Goal: Communication & Community: Participate in discussion

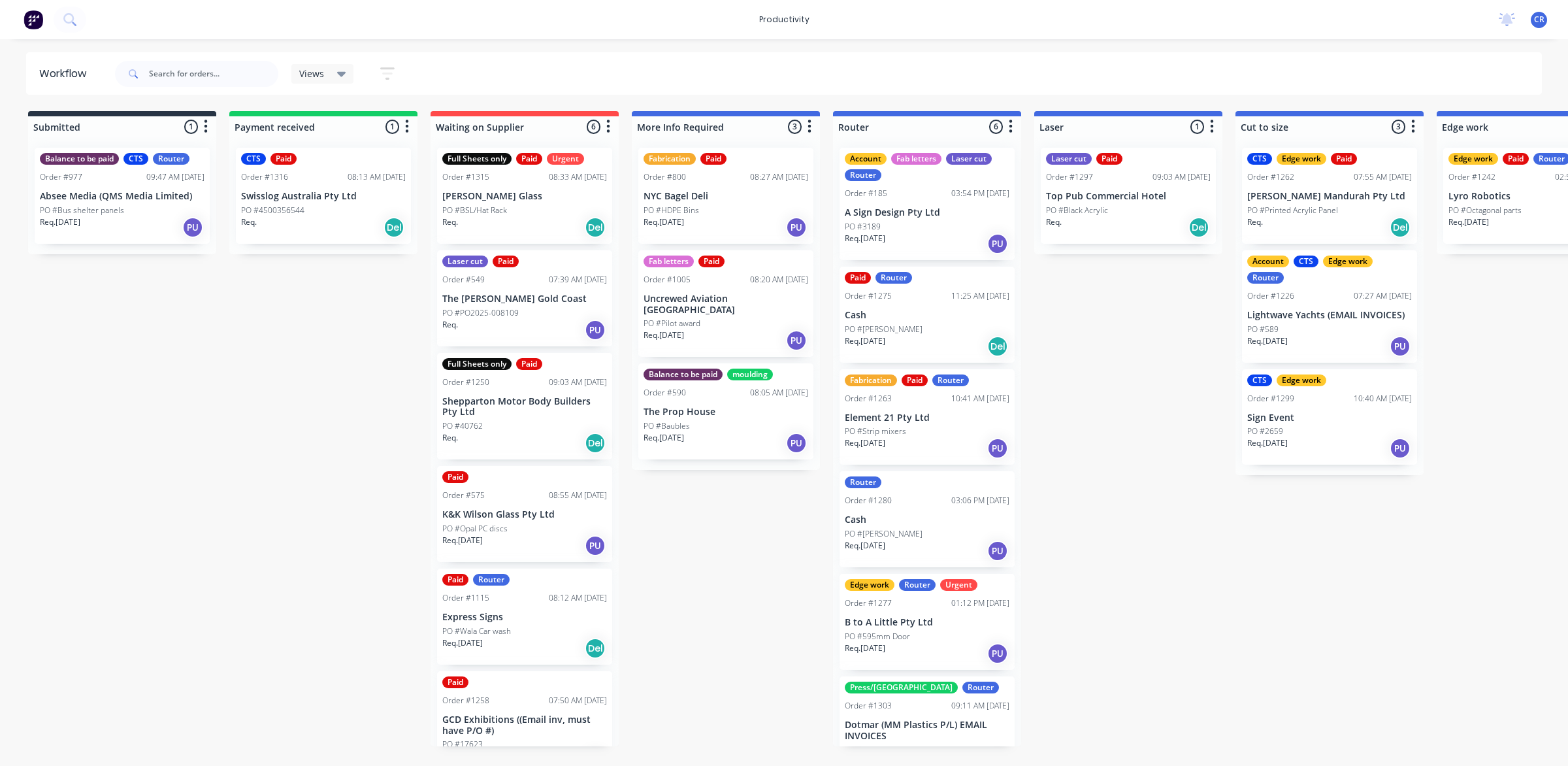
click at [925, 541] on div "Req. 25/08/25 PU" at bounding box center [926, 550] width 164 height 22
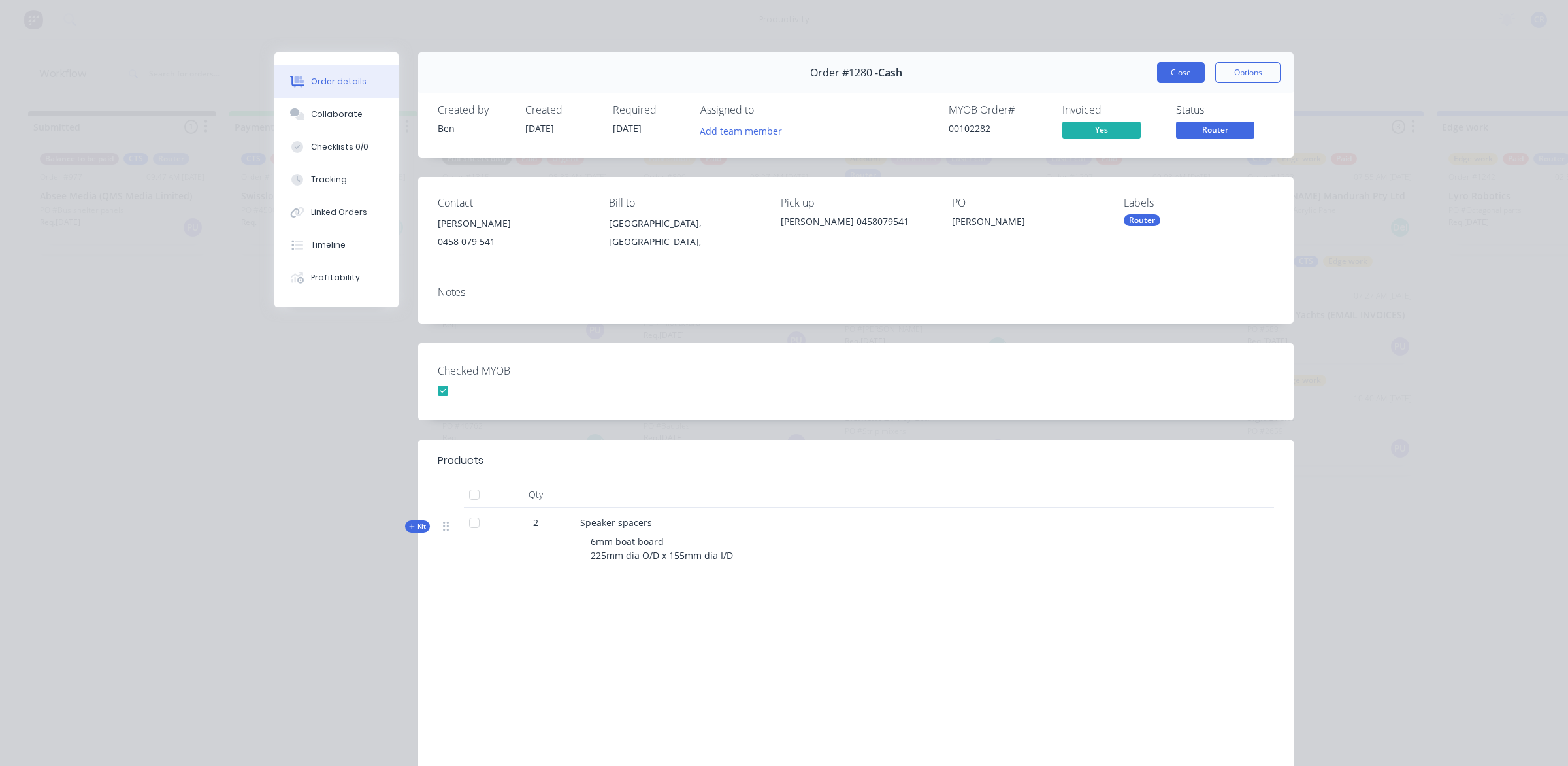
click at [1180, 79] on button "Close" at bounding box center [1181, 72] width 47 height 21
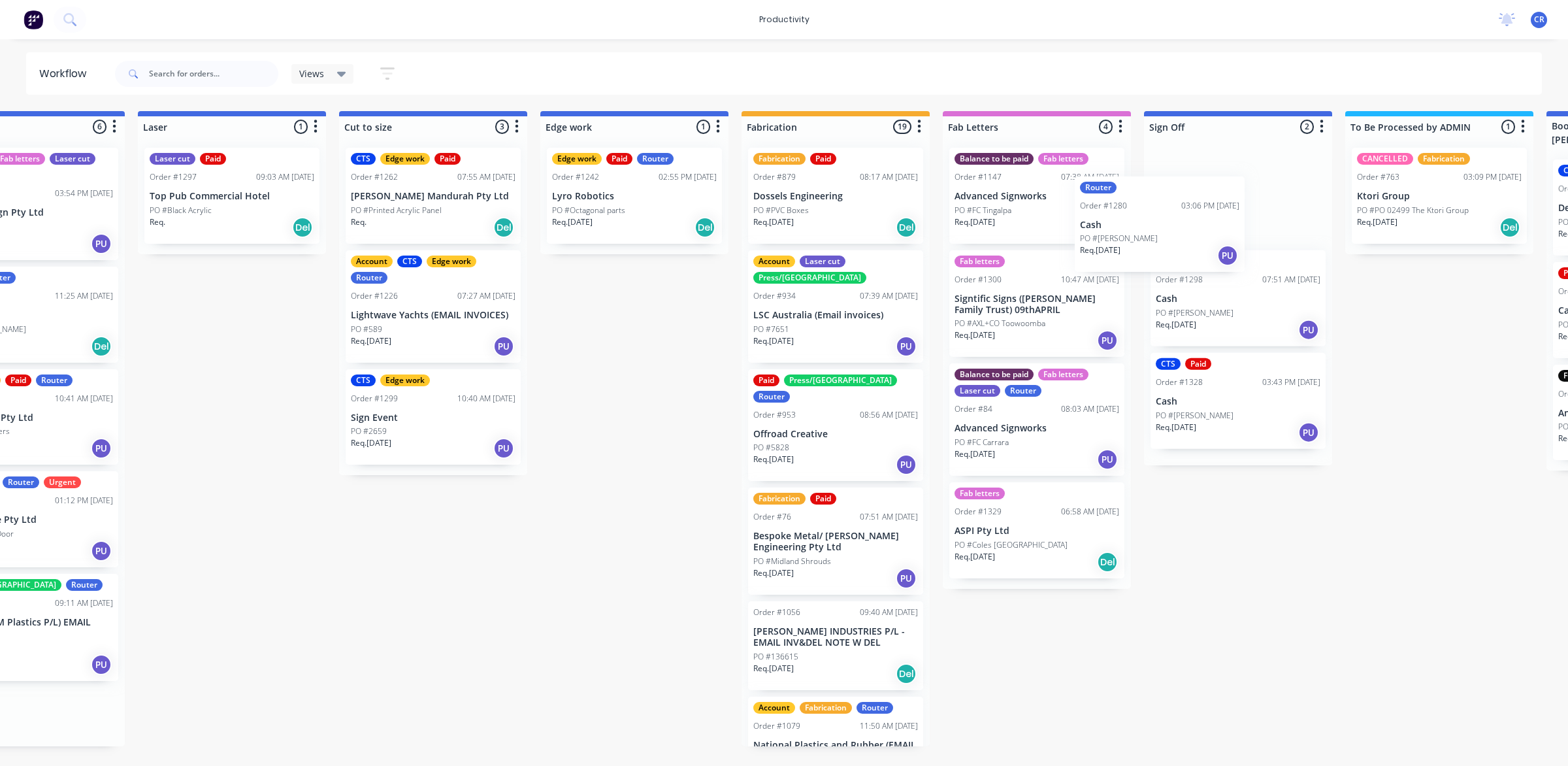
drag, startPoint x: 932, startPoint y: 524, endPoint x: 1165, endPoint y: 218, distance: 384.6
click at [1165, 218] on div "Submitted 1 Sort By Created date Required date Order number Customer name Most …" at bounding box center [656, 428] width 3126 height 635
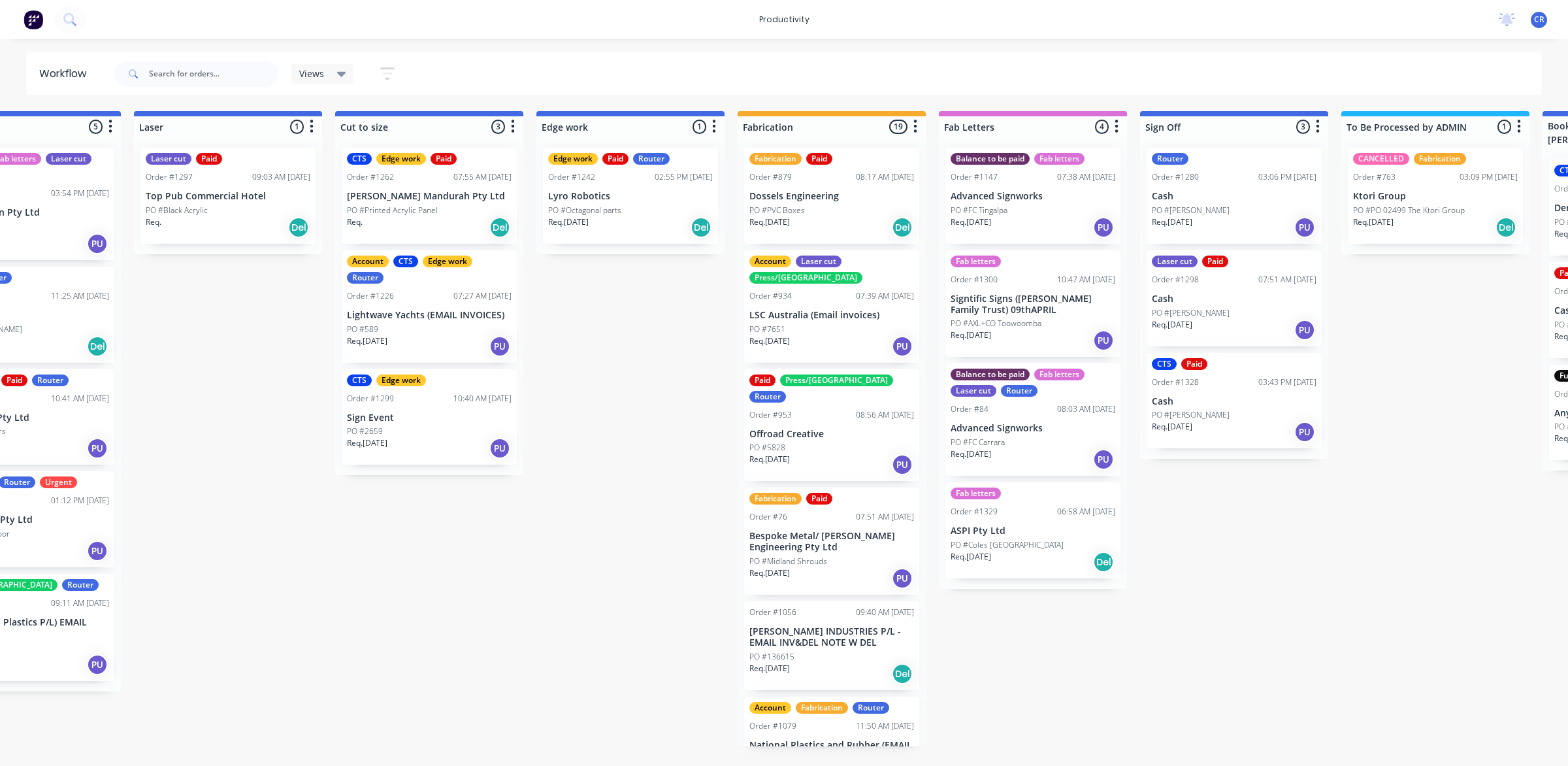
click at [1194, 196] on p "Cash" at bounding box center [1233, 196] width 164 height 11
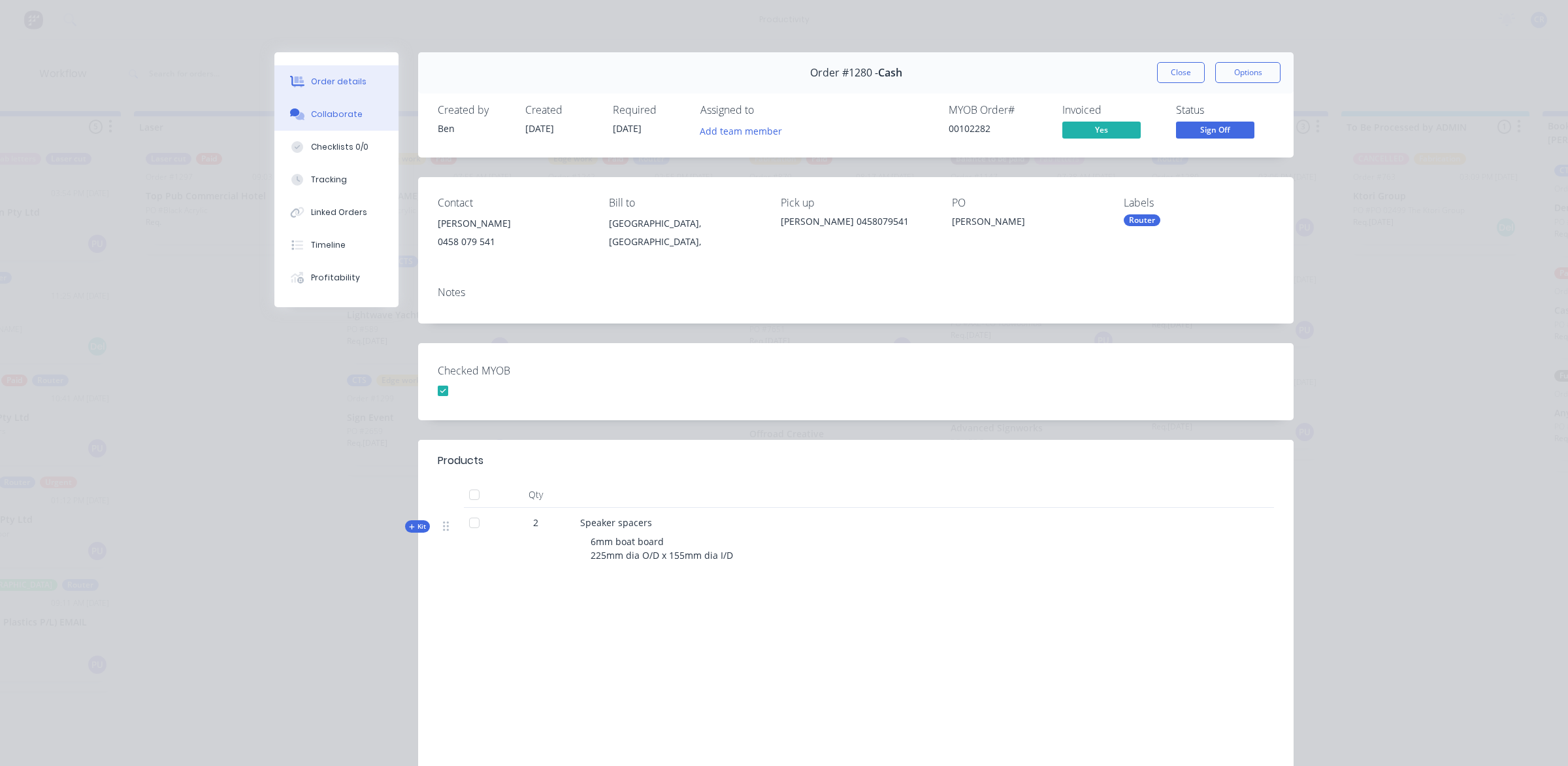
click at [347, 110] on div "Collaborate" at bounding box center [337, 114] width 52 height 11
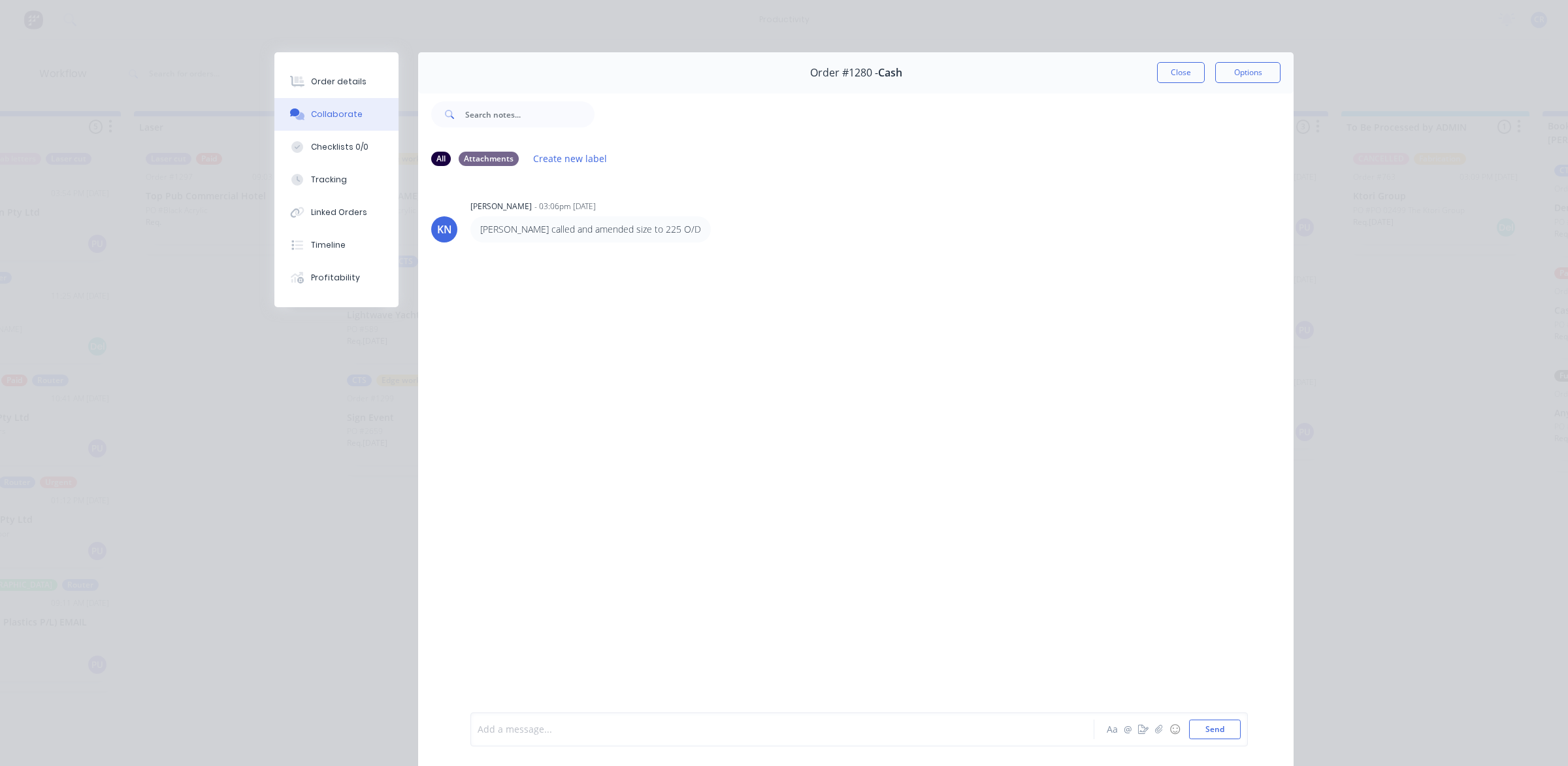
click at [569, 732] on div at bounding box center [764, 729] width 572 height 14
click at [587, 740] on div "@Ben Aa @ ☺ Send" at bounding box center [859, 729] width 777 height 34
click at [600, 729] on div "@Ben" at bounding box center [764, 729] width 572 height 14
click at [1216, 726] on button "Send" at bounding box center [1215, 729] width 52 height 20
click at [1178, 67] on button "Close" at bounding box center [1181, 72] width 47 height 21
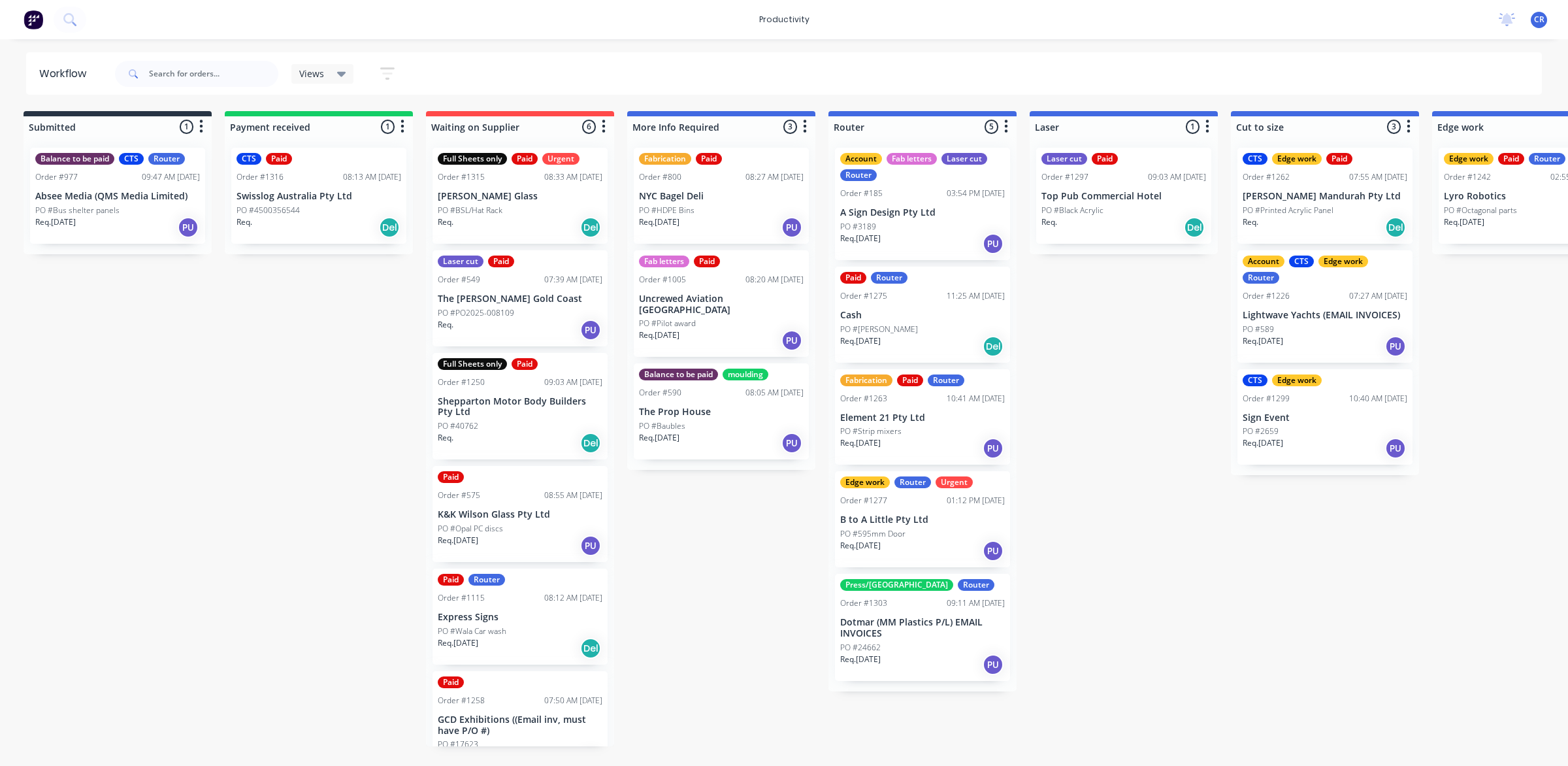
scroll to position [0, 2]
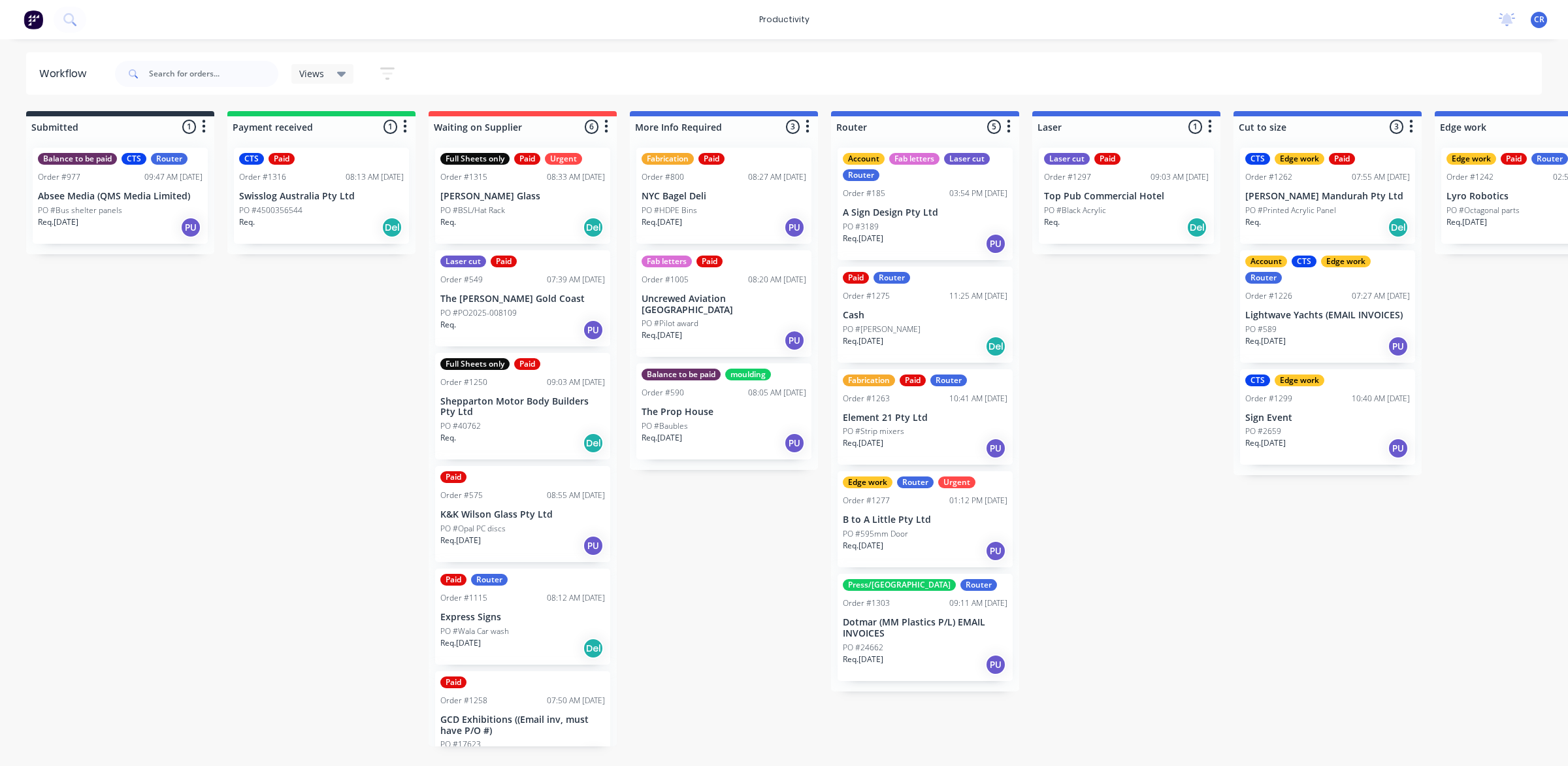
click at [946, 638] on p "Dotmar (MM Plastics P/L) EMAIL INVOICES" at bounding box center [925, 628] width 164 height 22
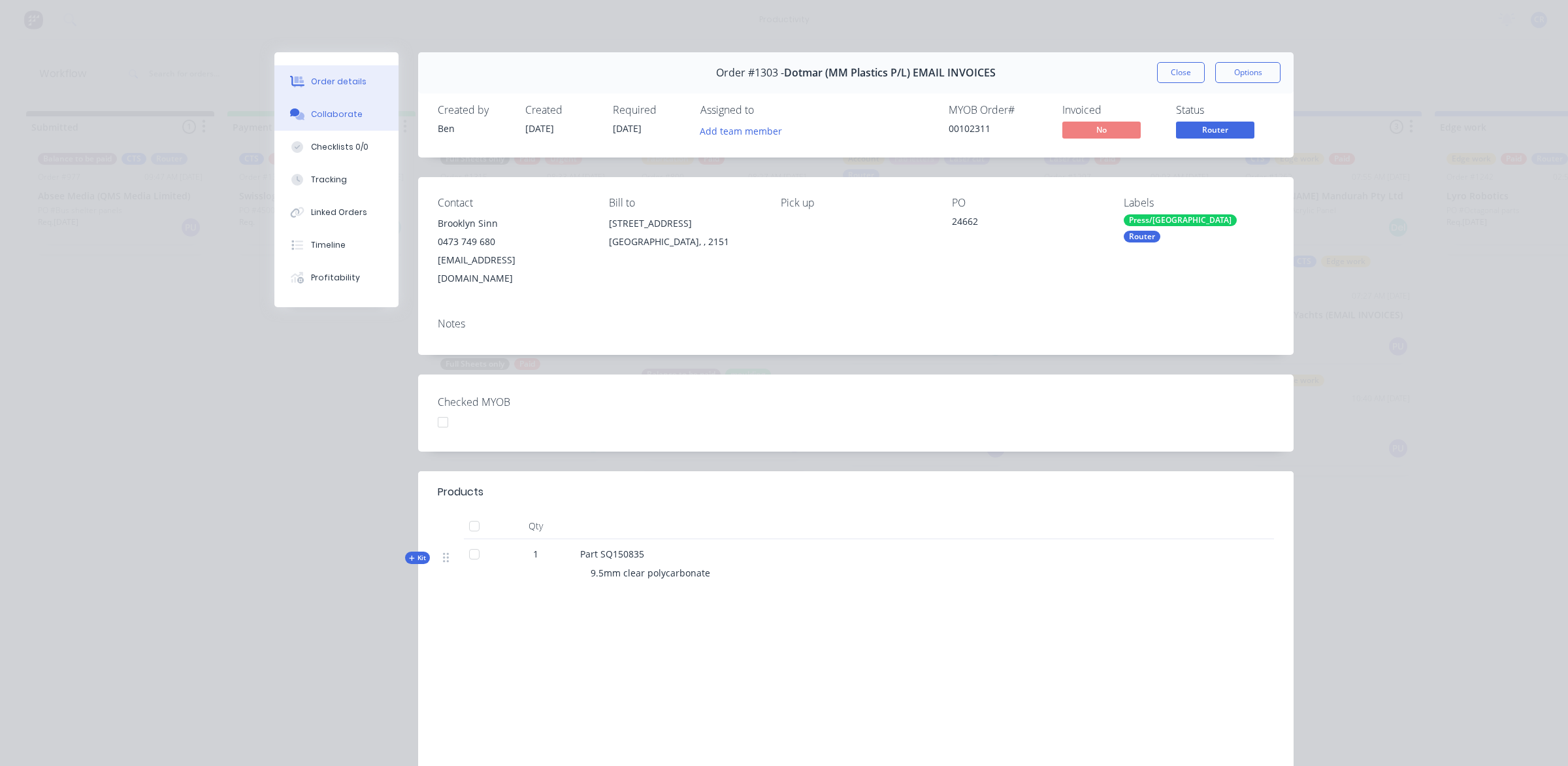
click at [346, 100] on button "Collaborate" at bounding box center [336, 114] width 124 height 33
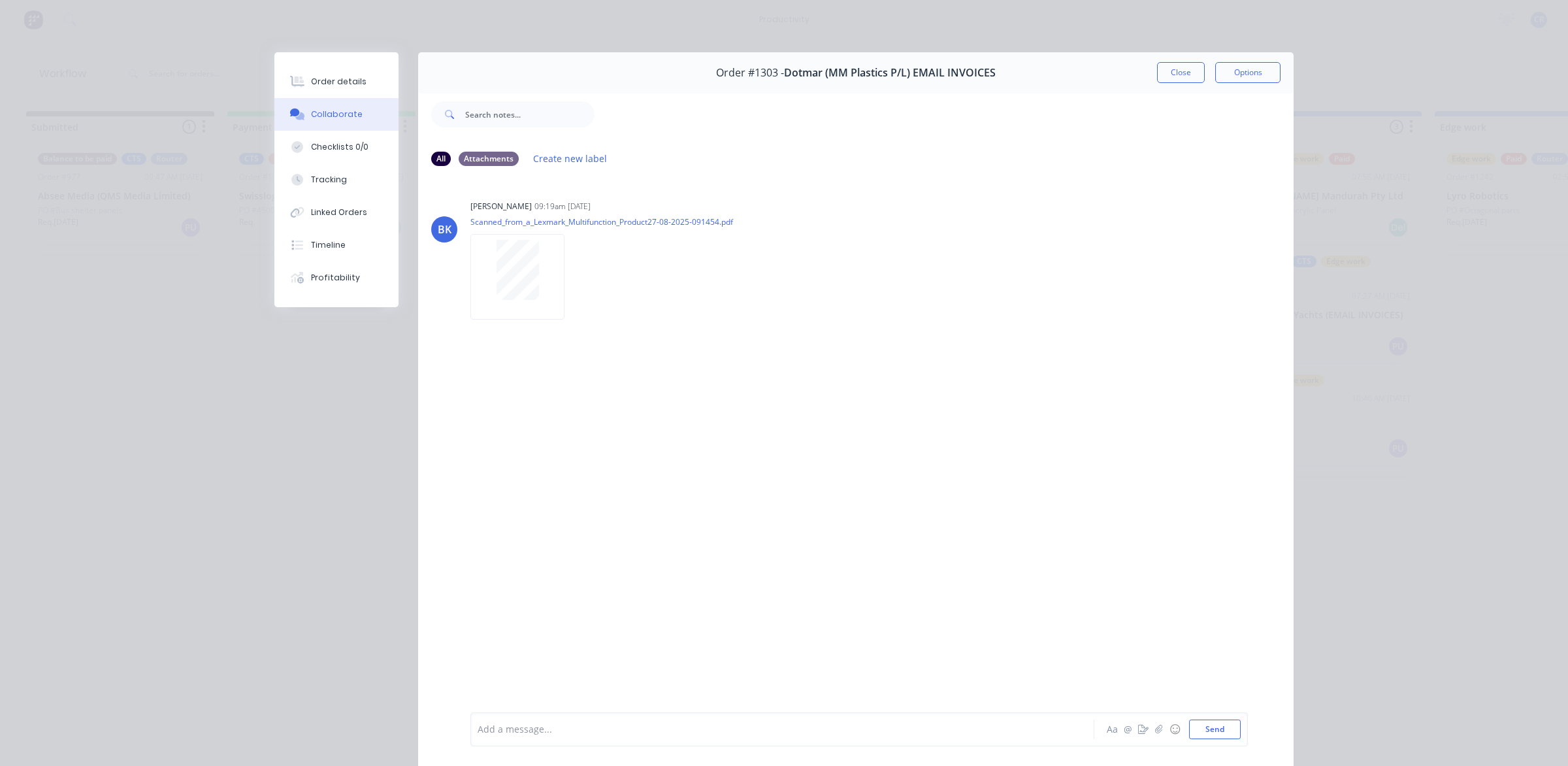
click at [1189, 70] on button "Close" at bounding box center [1181, 72] width 47 height 21
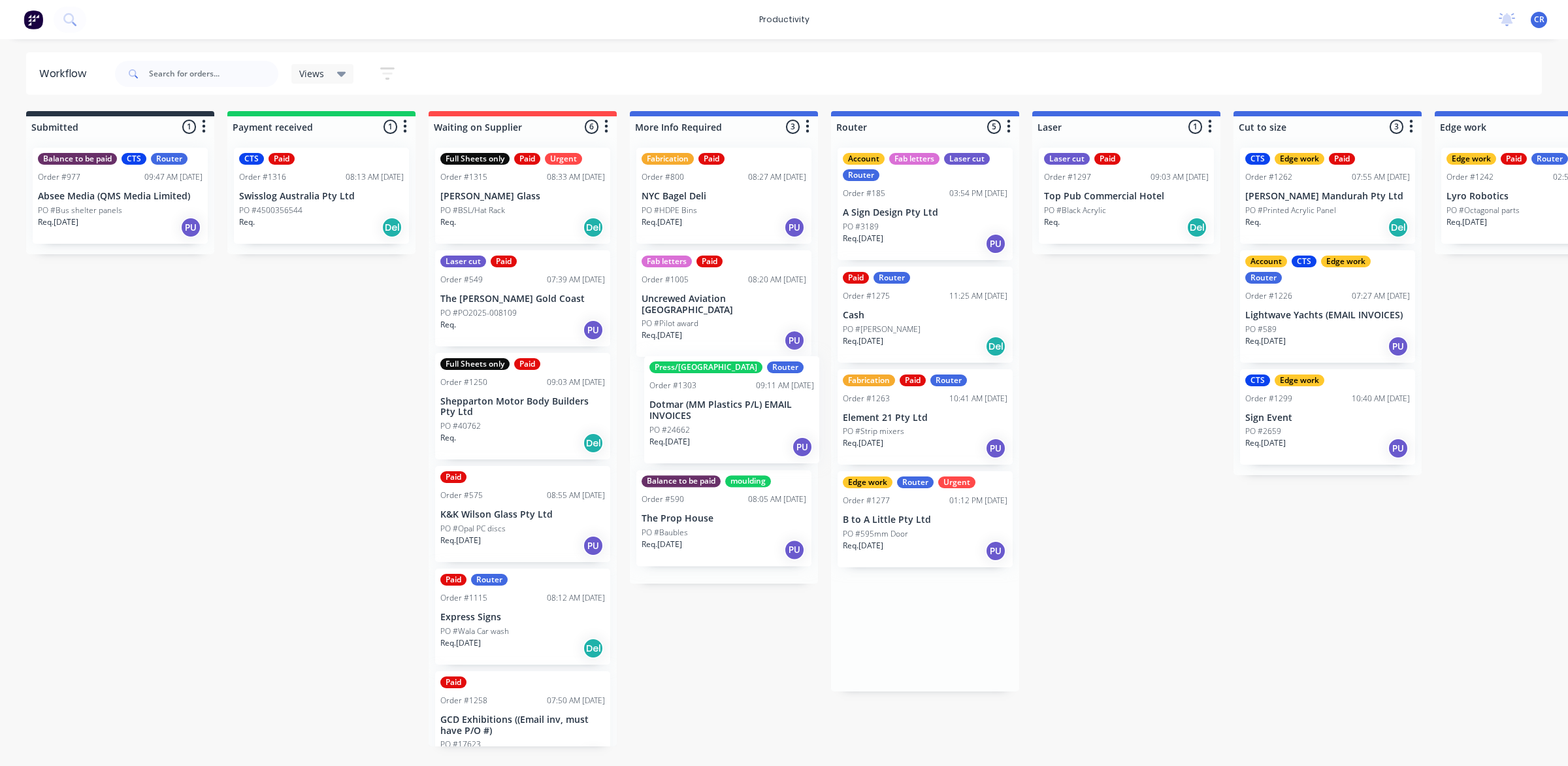
drag, startPoint x: 905, startPoint y: 624, endPoint x: 701, endPoint y: 399, distance: 303.7
click at [702, 401] on div "Submitted 1 Sort By Created date Required date Order number Customer name Most …" at bounding box center [1551, 428] width 3126 height 635
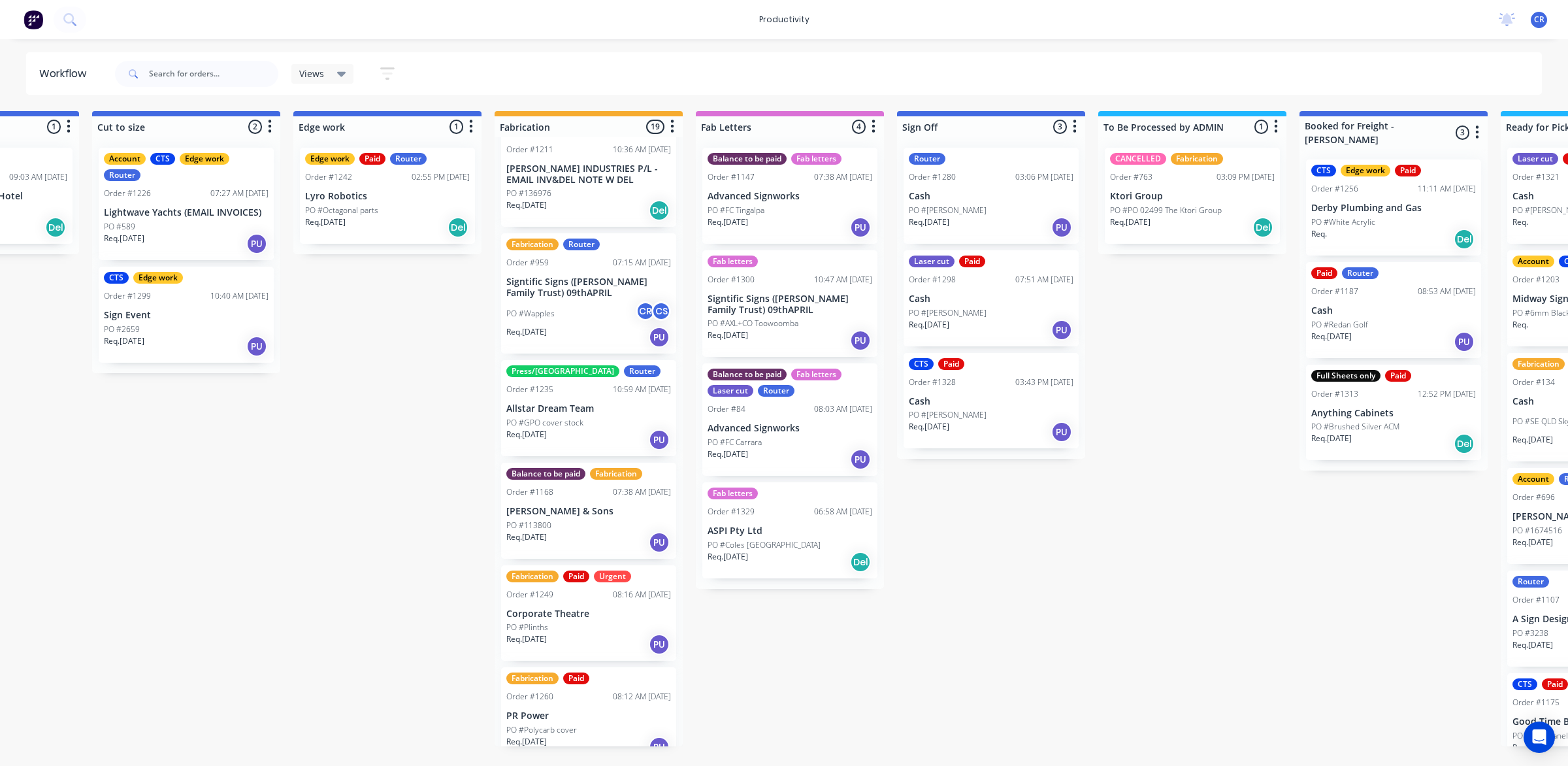
scroll to position [1186, 0]
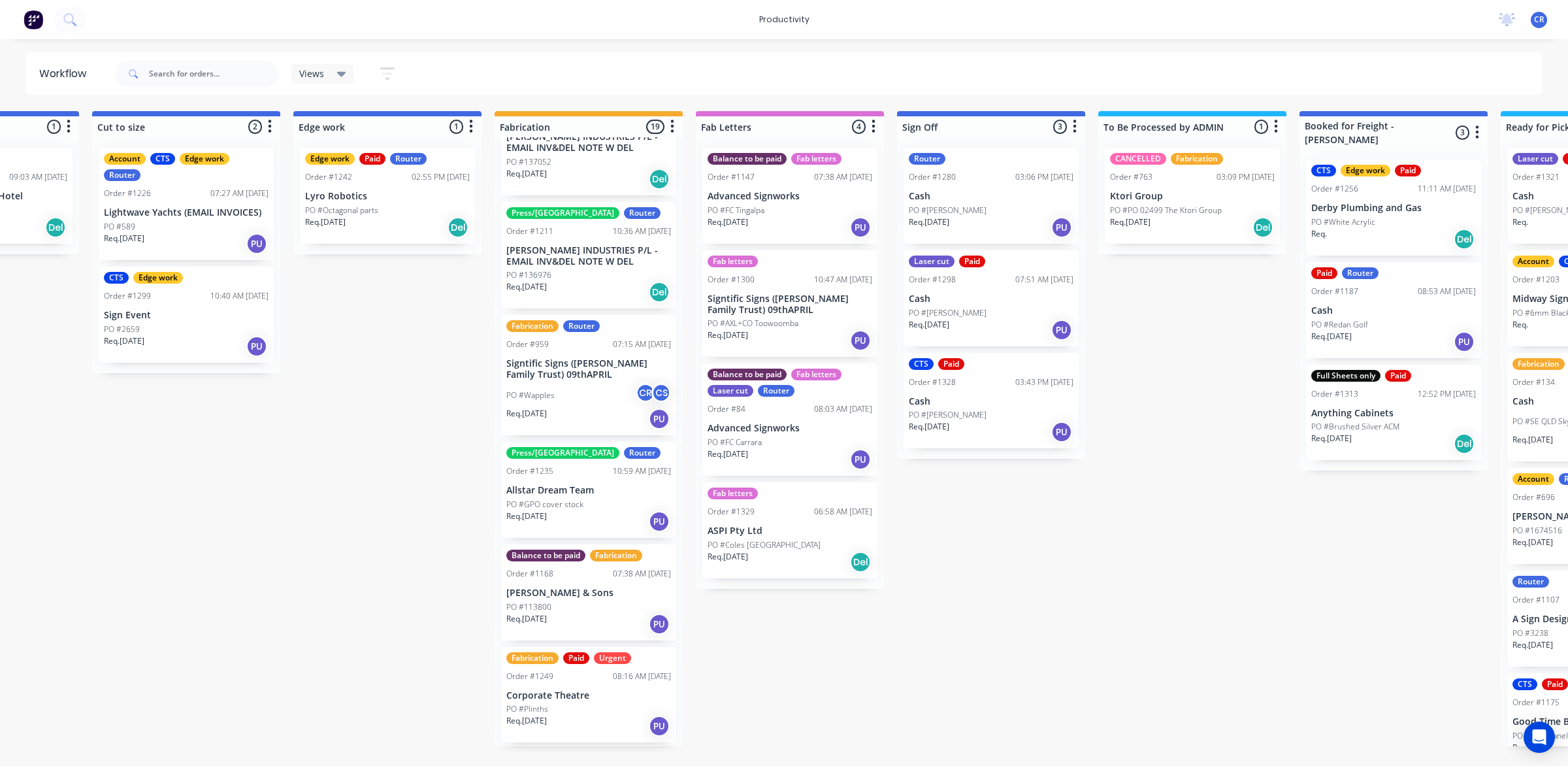
click at [576, 383] on div "PO #Wapples CR CS" at bounding box center [588, 395] width 164 height 24
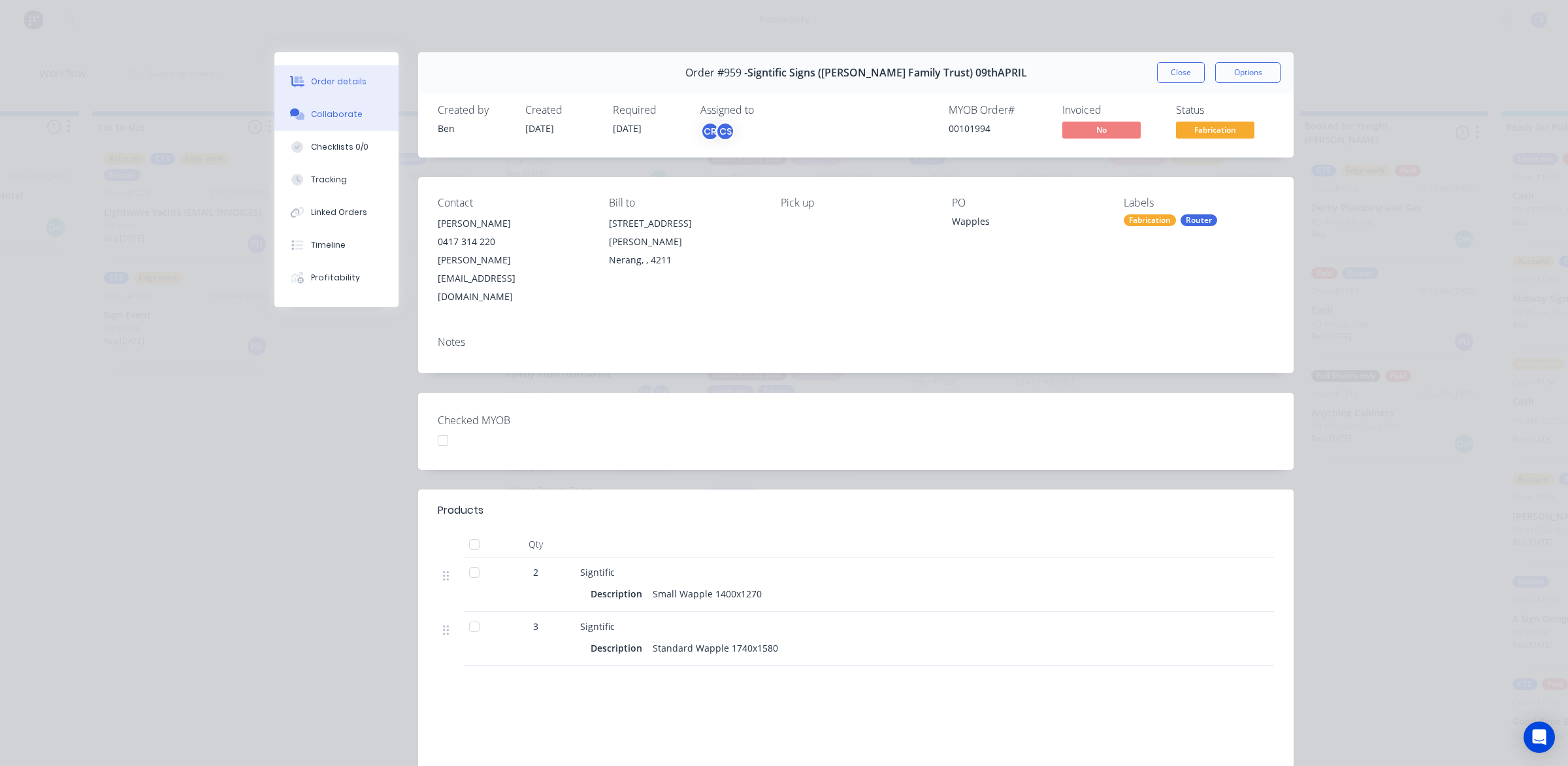
click at [355, 112] on button "Collaborate" at bounding box center [336, 114] width 124 height 33
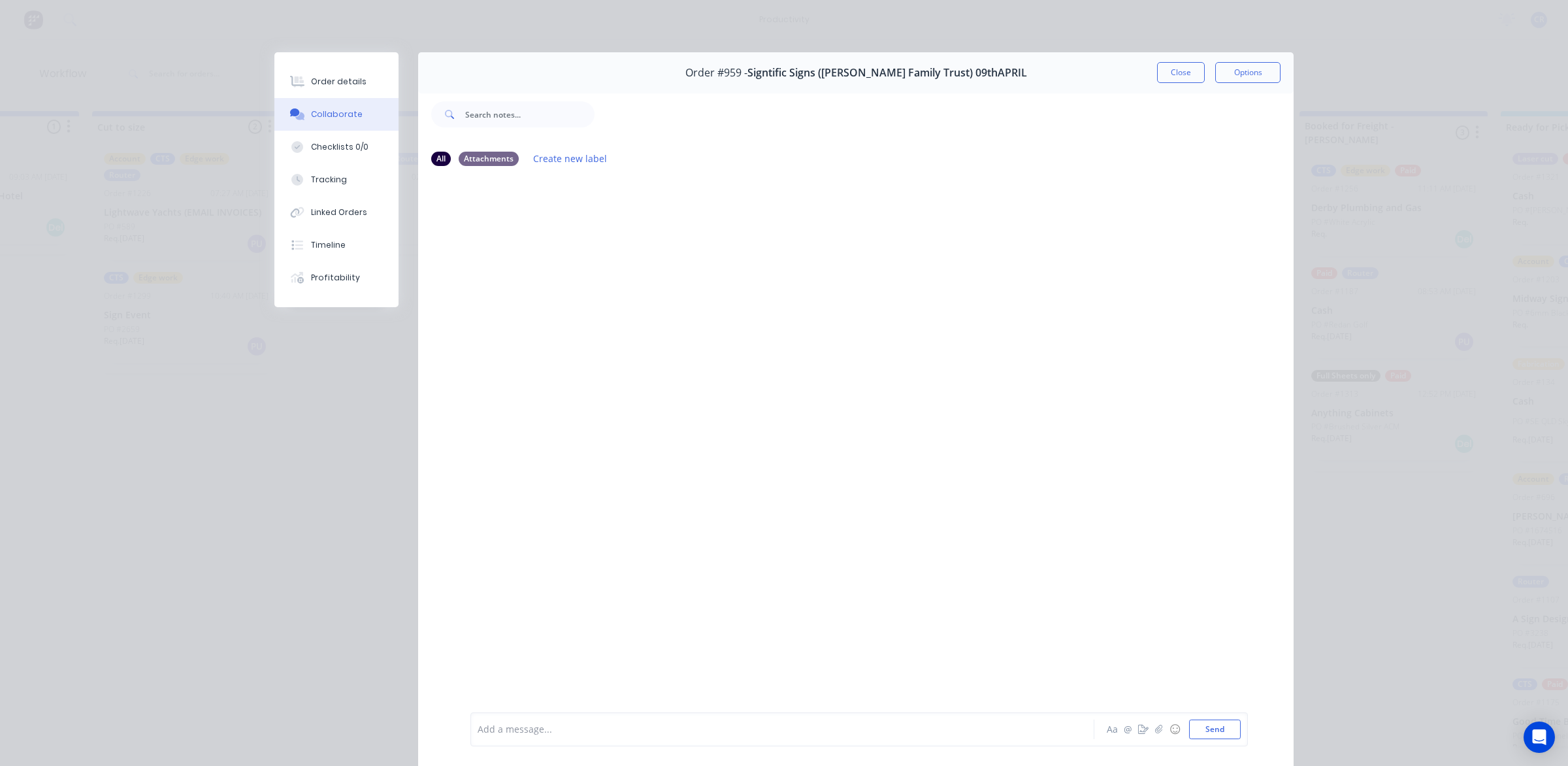
click at [654, 729] on div at bounding box center [764, 729] width 572 height 14
click at [1220, 729] on button "Send" at bounding box center [1215, 729] width 52 height 20
click at [1177, 67] on button "Close" at bounding box center [1181, 72] width 47 height 21
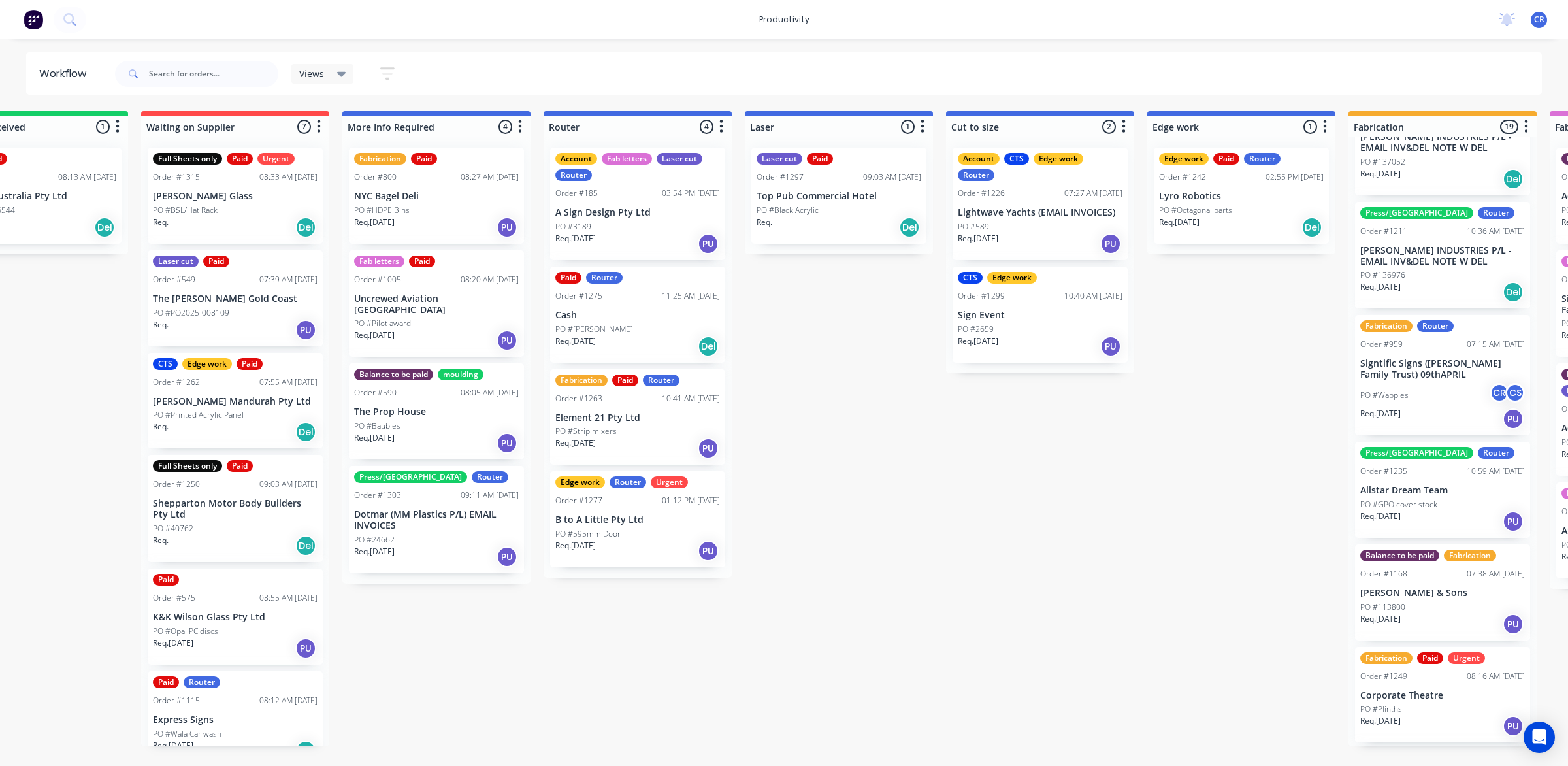
scroll to position [0, 245]
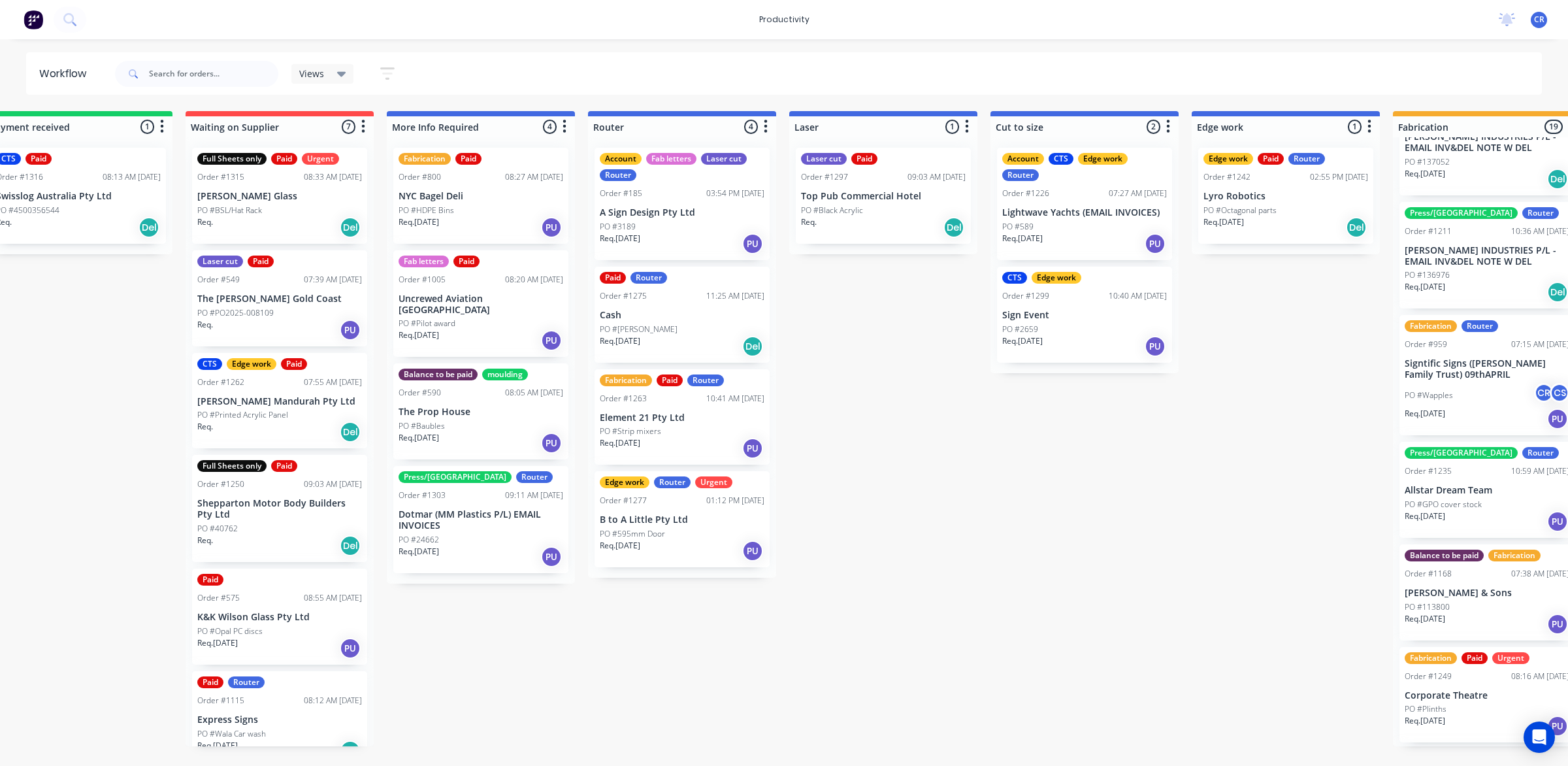
click at [688, 520] on p "B to A Little Pty Ltd" at bounding box center [682, 520] width 164 height 11
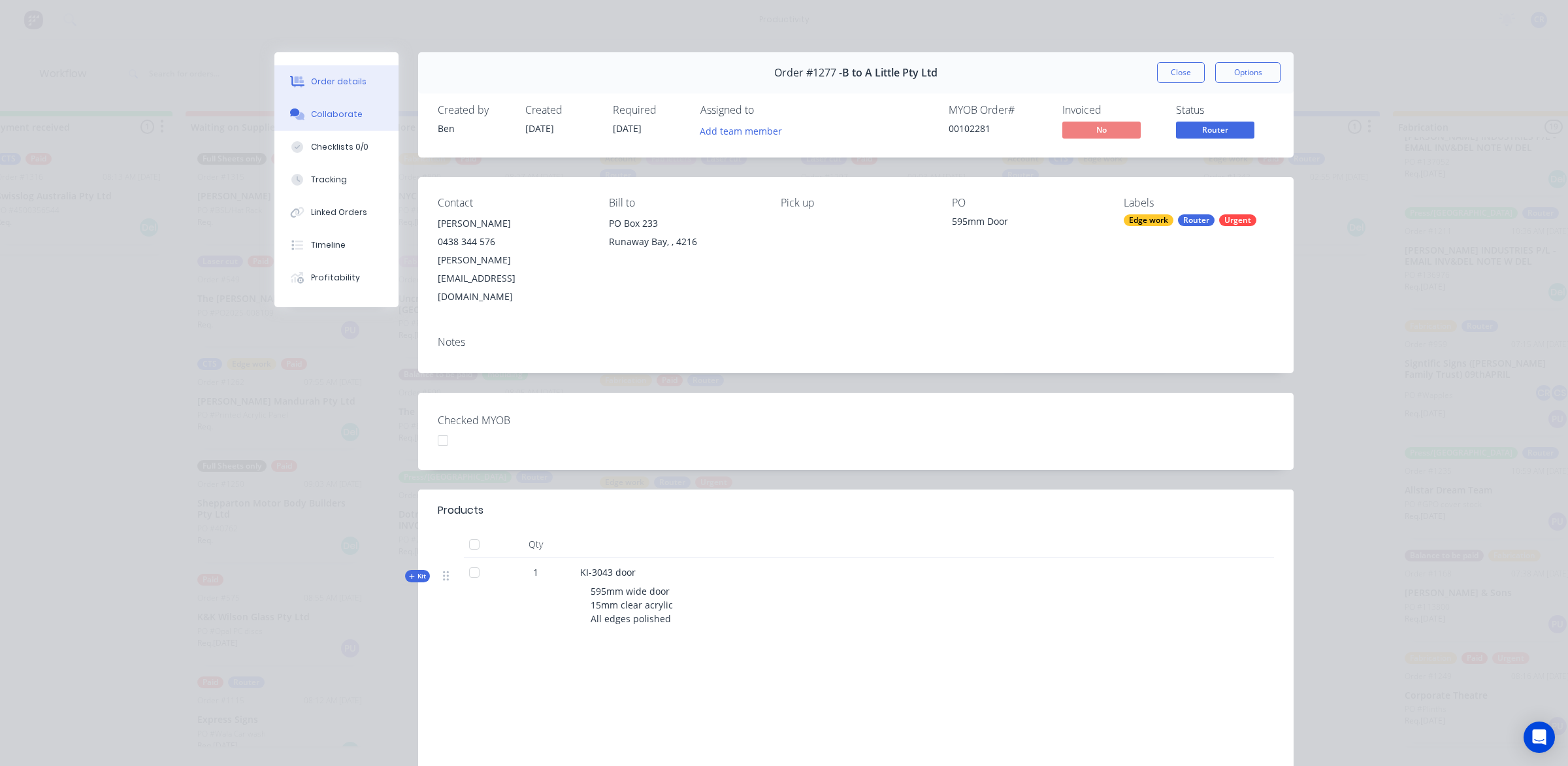
click at [340, 123] on button "Collaborate" at bounding box center [336, 114] width 124 height 33
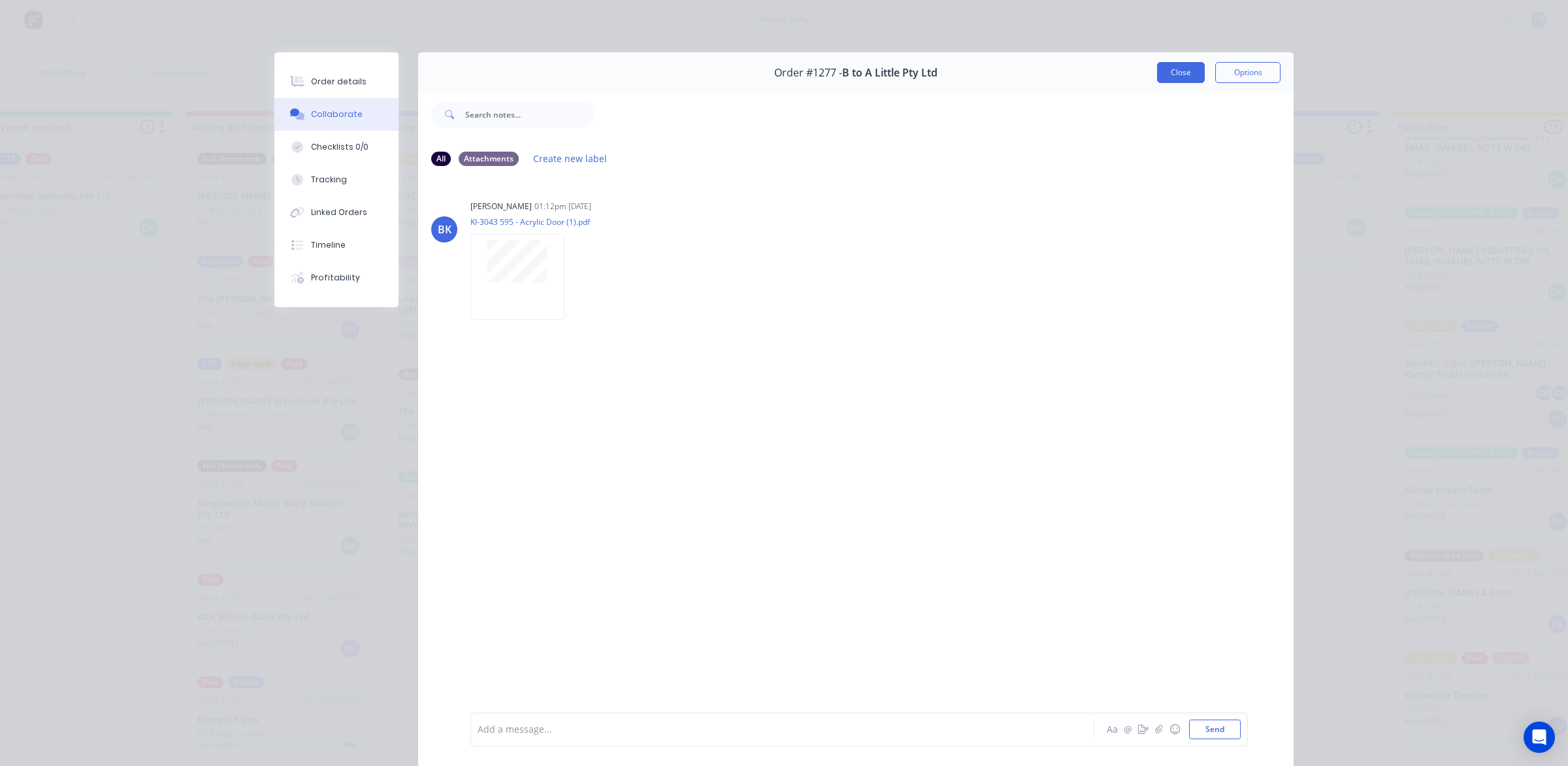
click at [1173, 79] on button "Close" at bounding box center [1181, 72] width 47 height 21
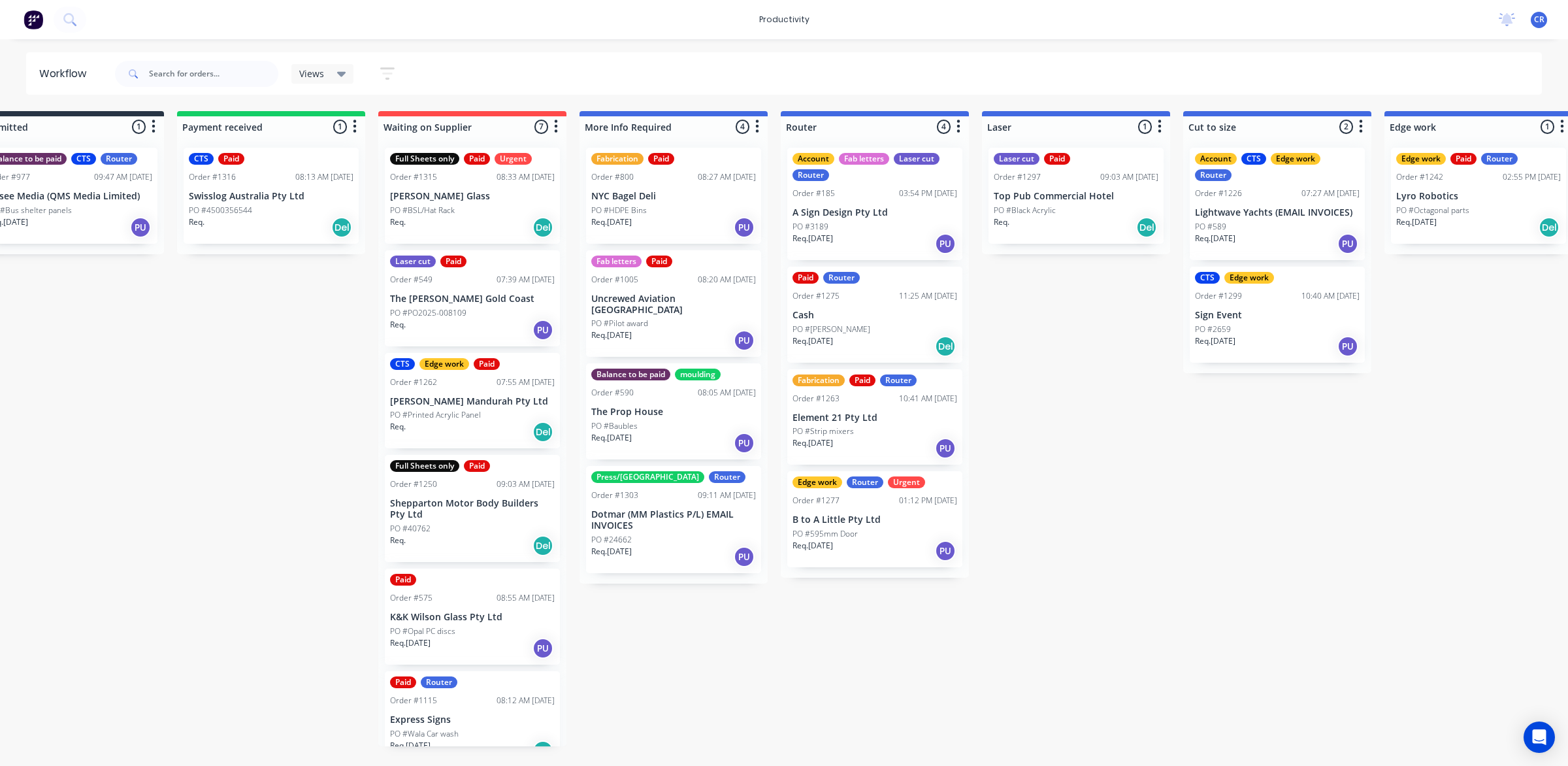
scroll to position [0, 43]
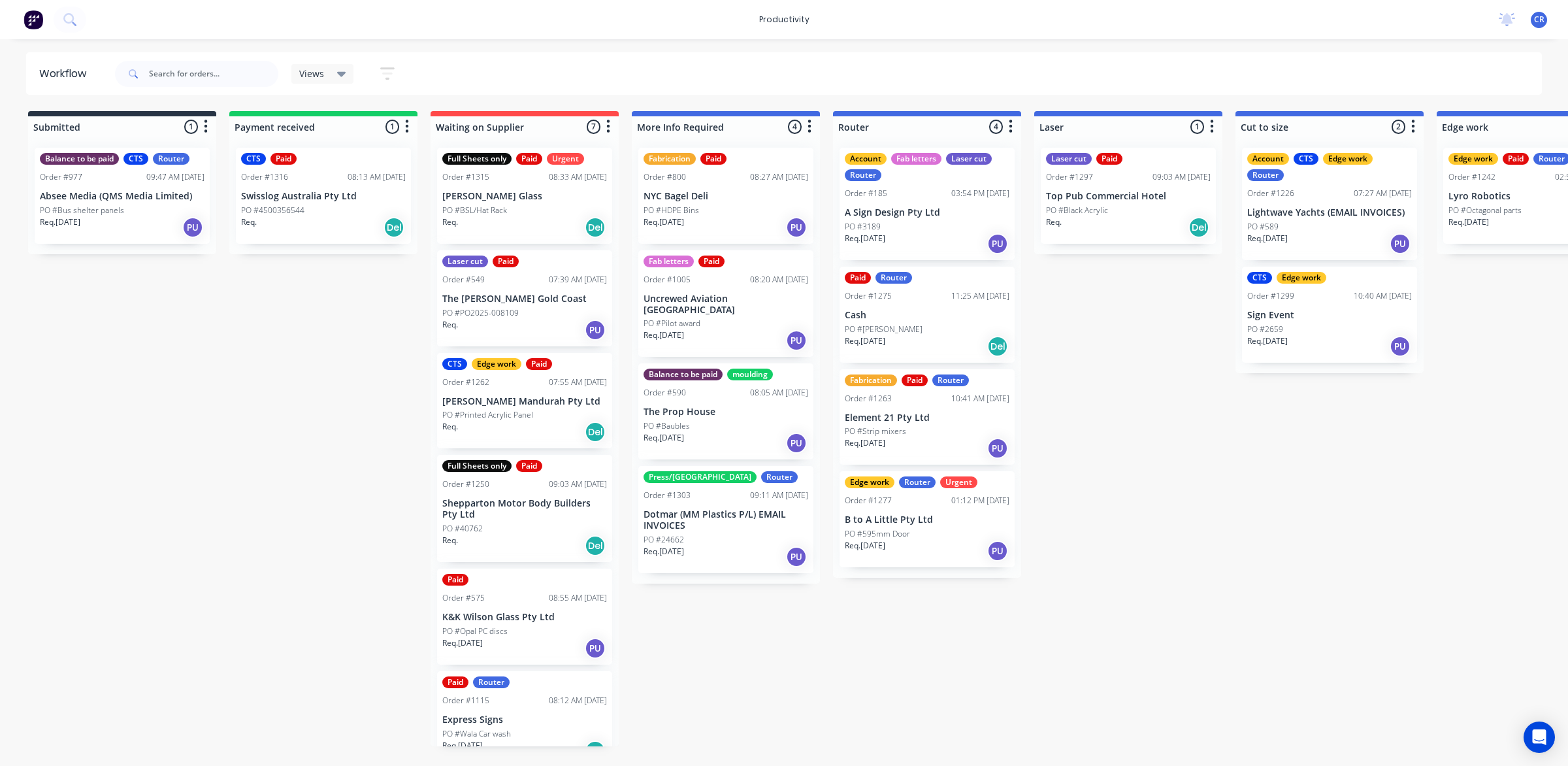
click at [1087, 206] on p "PO #Black Acrylic" at bounding box center [1077, 210] width 62 height 11
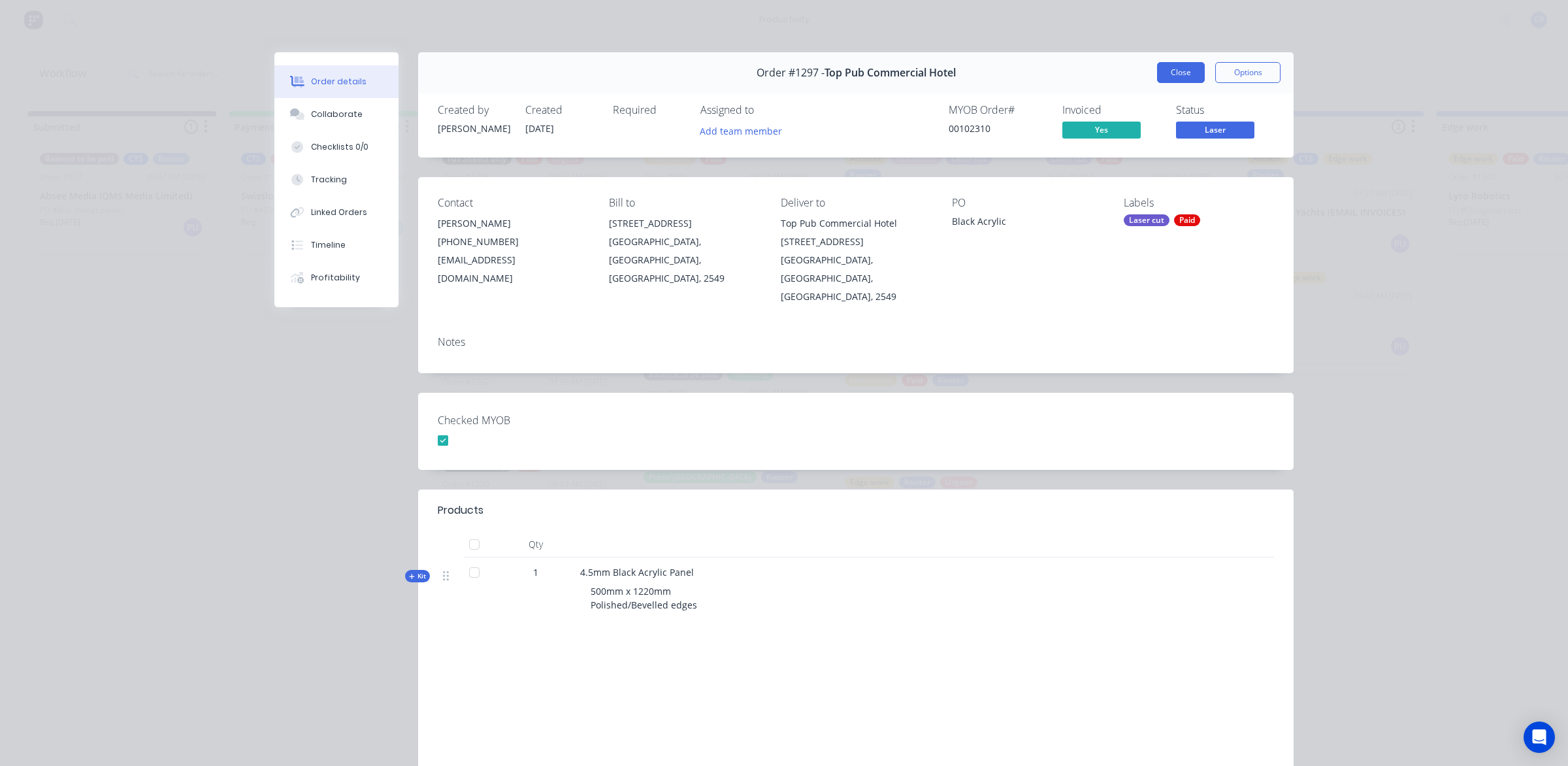
click at [1170, 63] on button "Close" at bounding box center [1181, 72] width 47 height 21
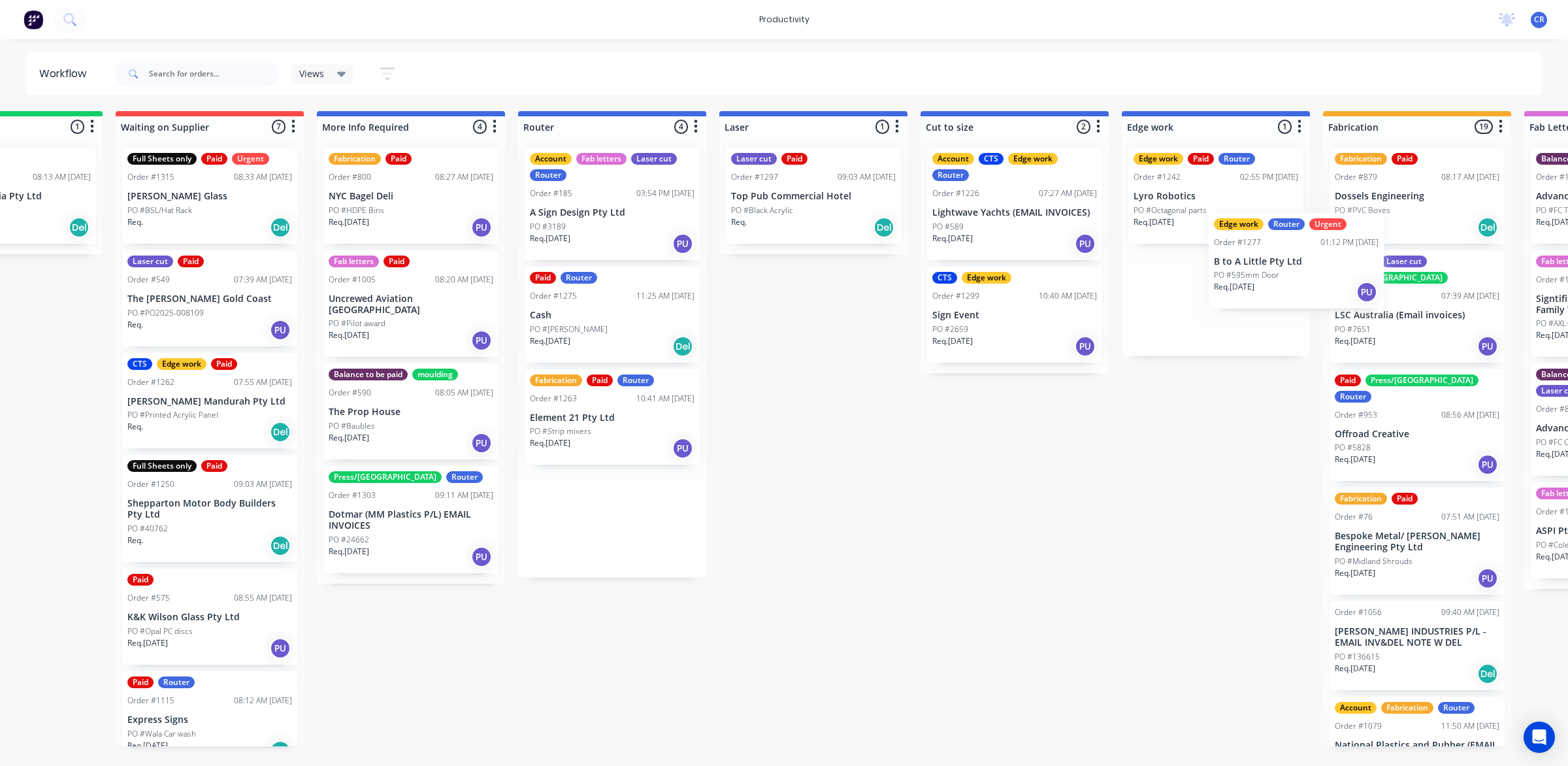
drag, startPoint x: 921, startPoint y: 511, endPoint x: 1294, endPoint y: 247, distance: 457.0
click at [1294, 247] on div "Submitted 1 Sort By Created date Required date Order number Customer name Most …" at bounding box center [1238, 428] width 3126 height 635
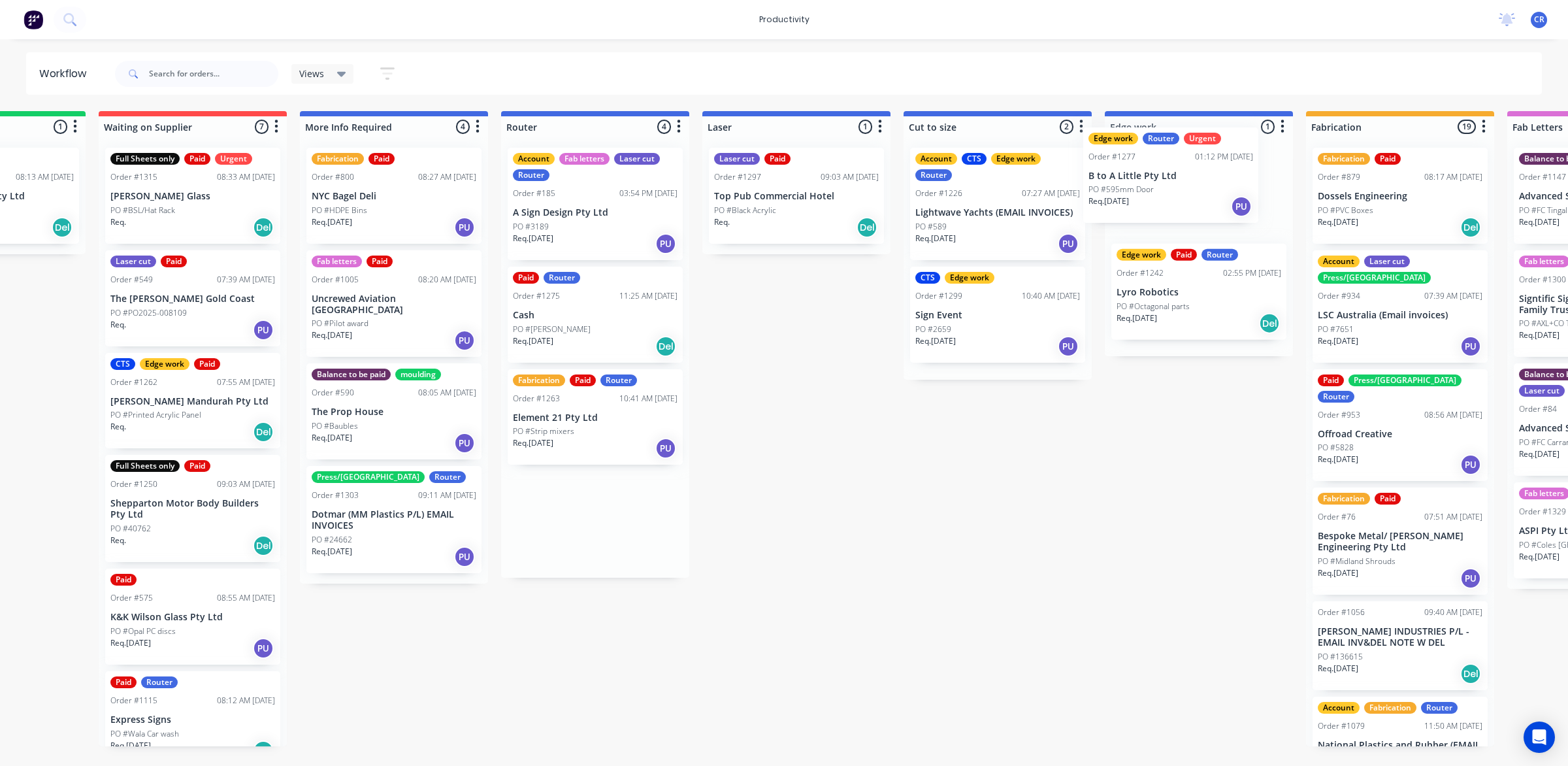
drag, startPoint x: 608, startPoint y: 504, endPoint x: 1148, endPoint y: 191, distance: 624.2
click at [1148, 191] on div "Submitted 1 Sort By Created date Required date Order number Customer name Most …" at bounding box center [1221, 428] width 3126 height 635
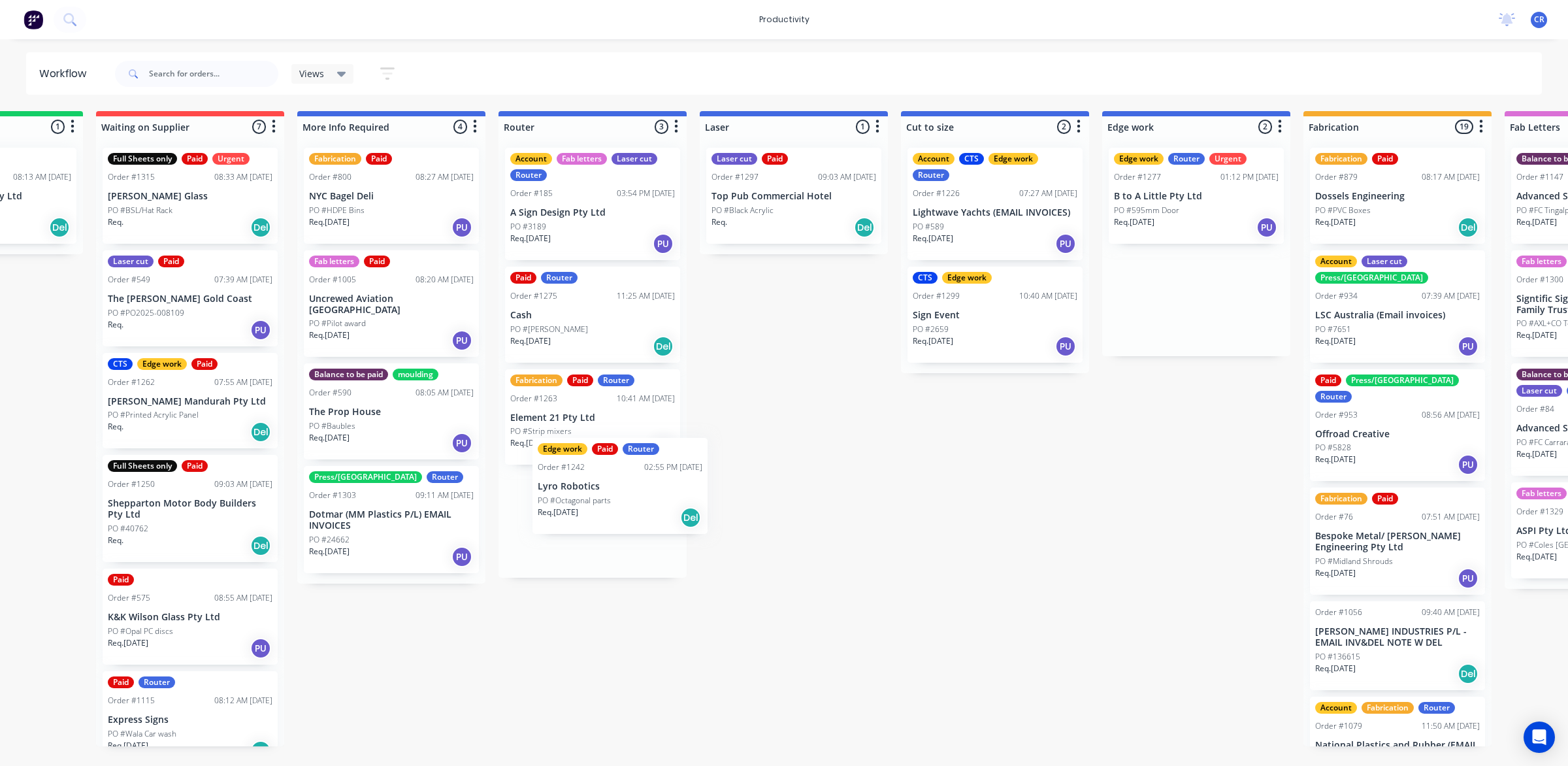
drag, startPoint x: 1168, startPoint y: 296, endPoint x: 543, endPoint y: 553, distance: 675.8
click at [539, 544] on div "Submitted 1 Sort By Created date Required date Order number Customer name Most …" at bounding box center [1218, 428] width 3126 height 635
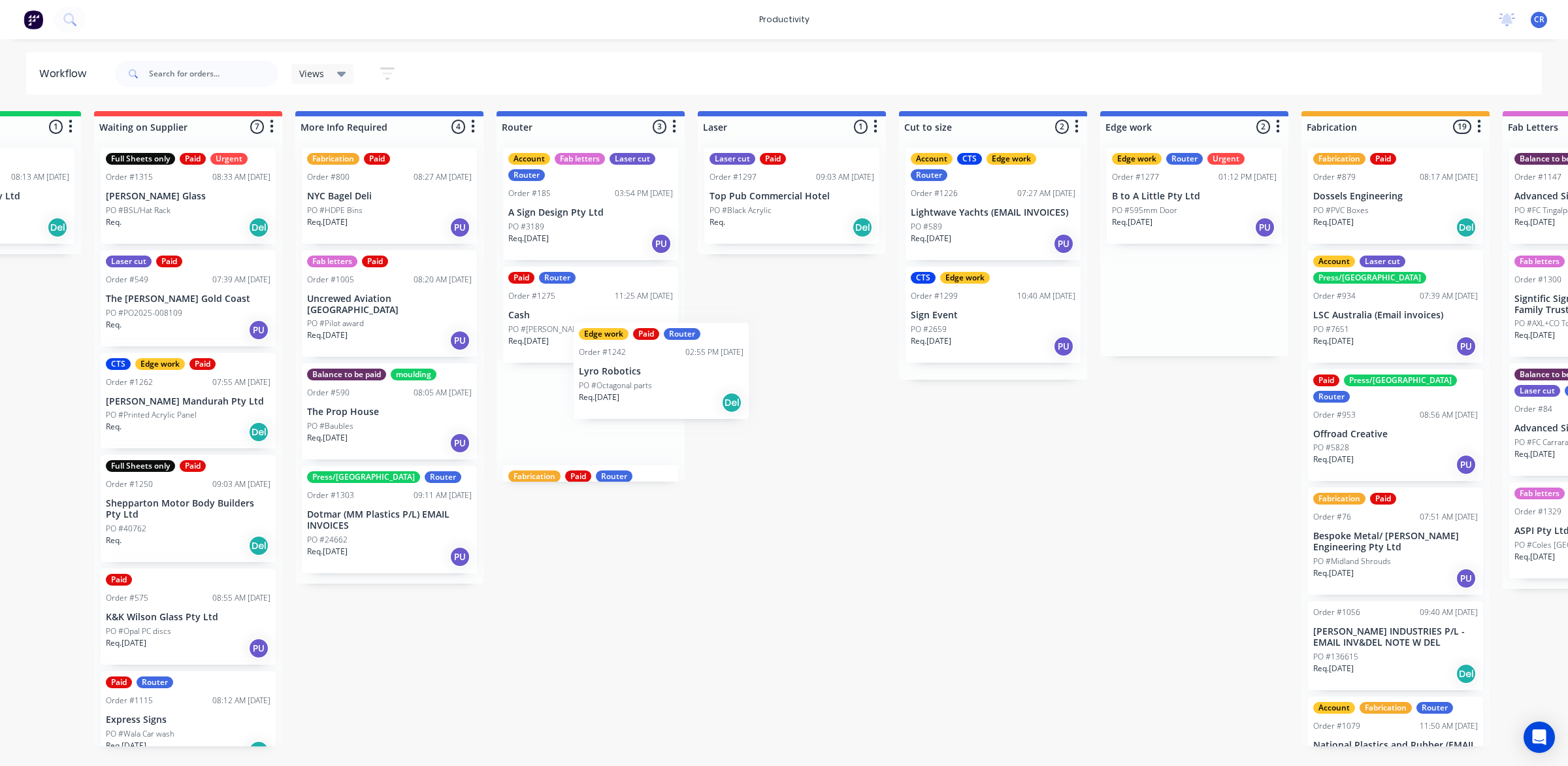
drag, startPoint x: 1213, startPoint y: 315, endPoint x: 550, endPoint y: 390, distance: 667.2
click at [550, 390] on div "Submitted 1 Sort By Created date Required date Order number Customer name Most …" at bounding box center [1216, 428] width 3126 height 635
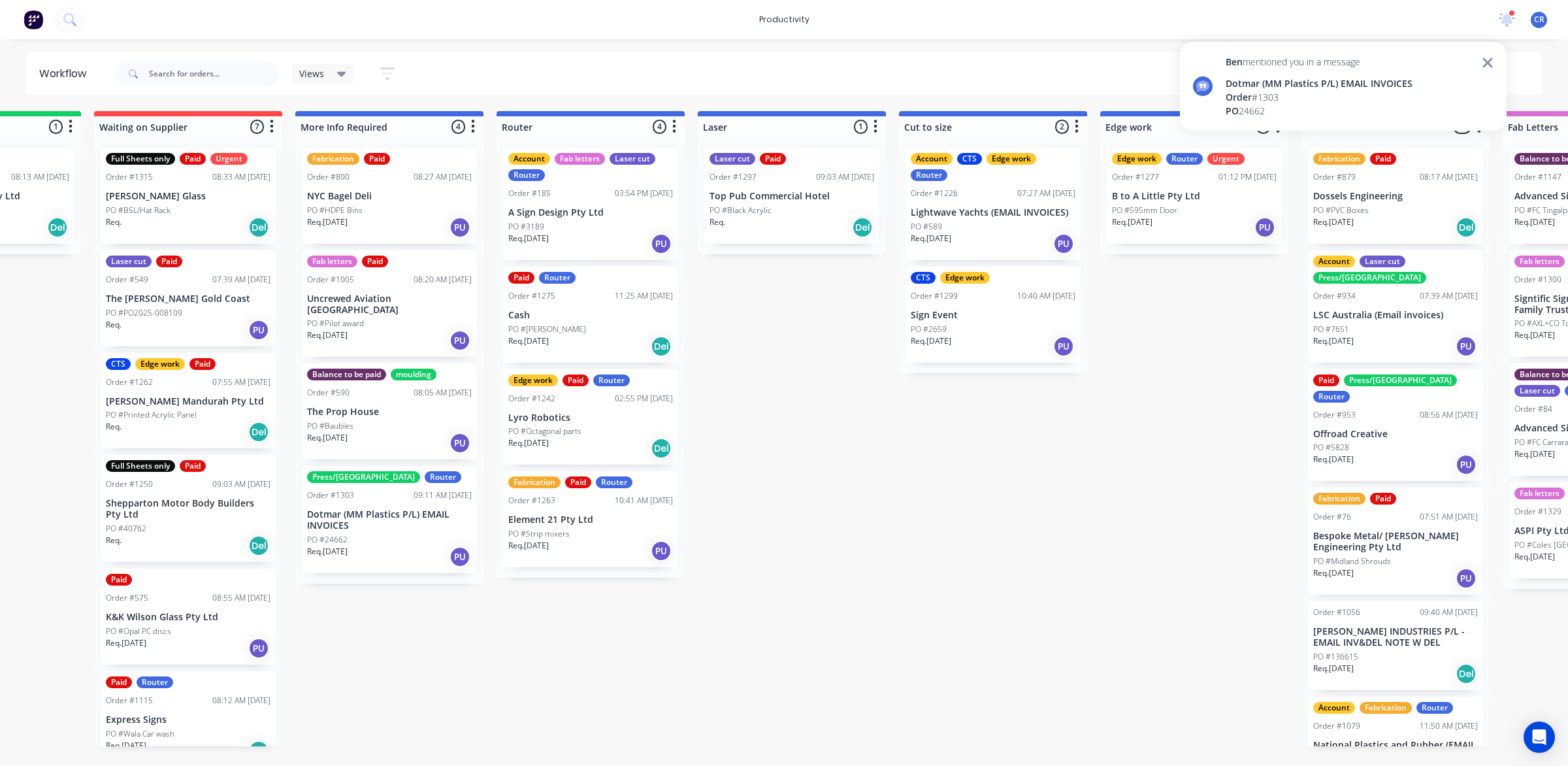
click at [1488, 60] on icon at bounding box center [1487, 62] width 10 height 10
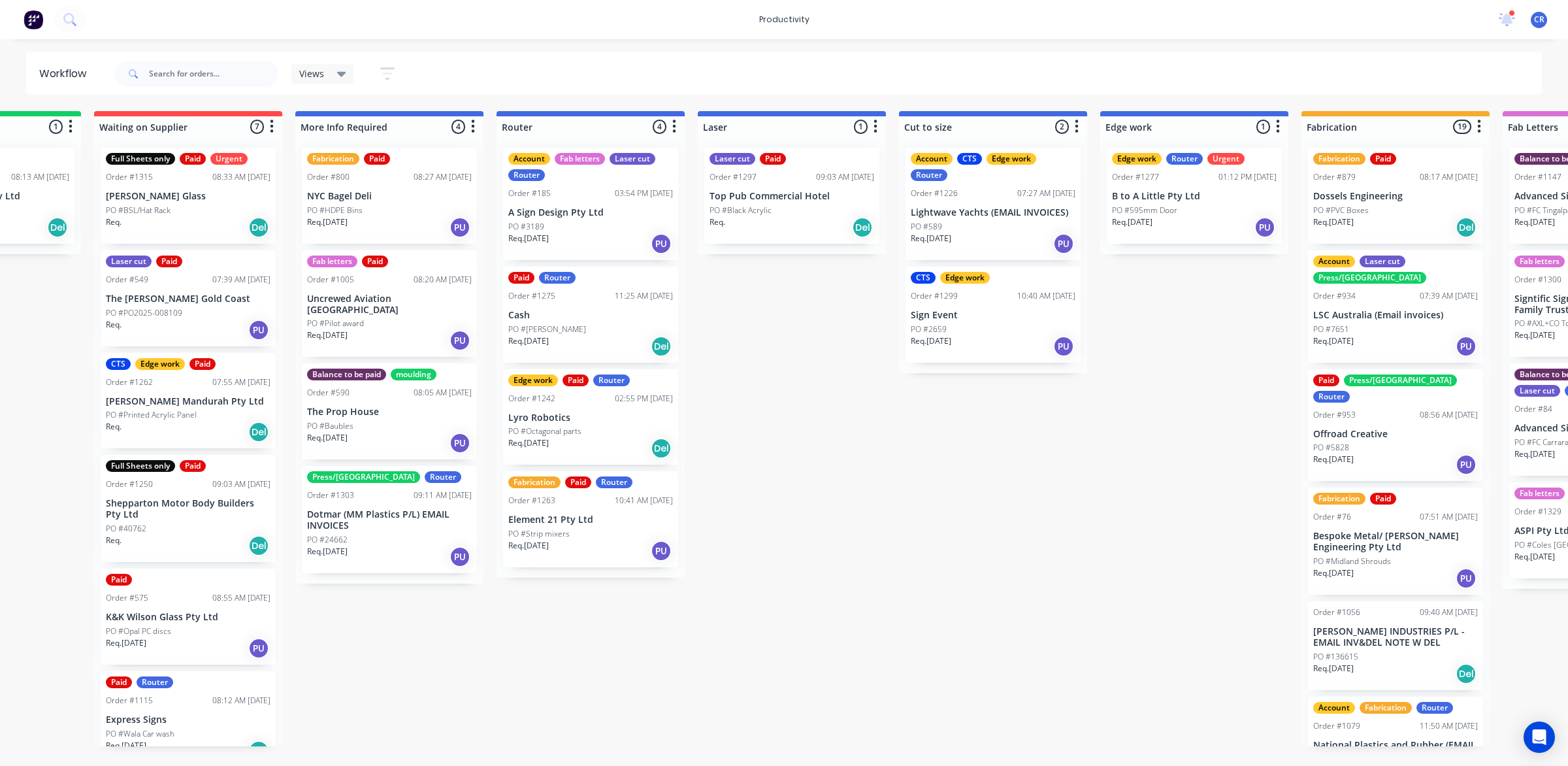
click at [735, 214] on p "PO #Black Acrylic" at bounding box center [740, 210] width 62 height 11
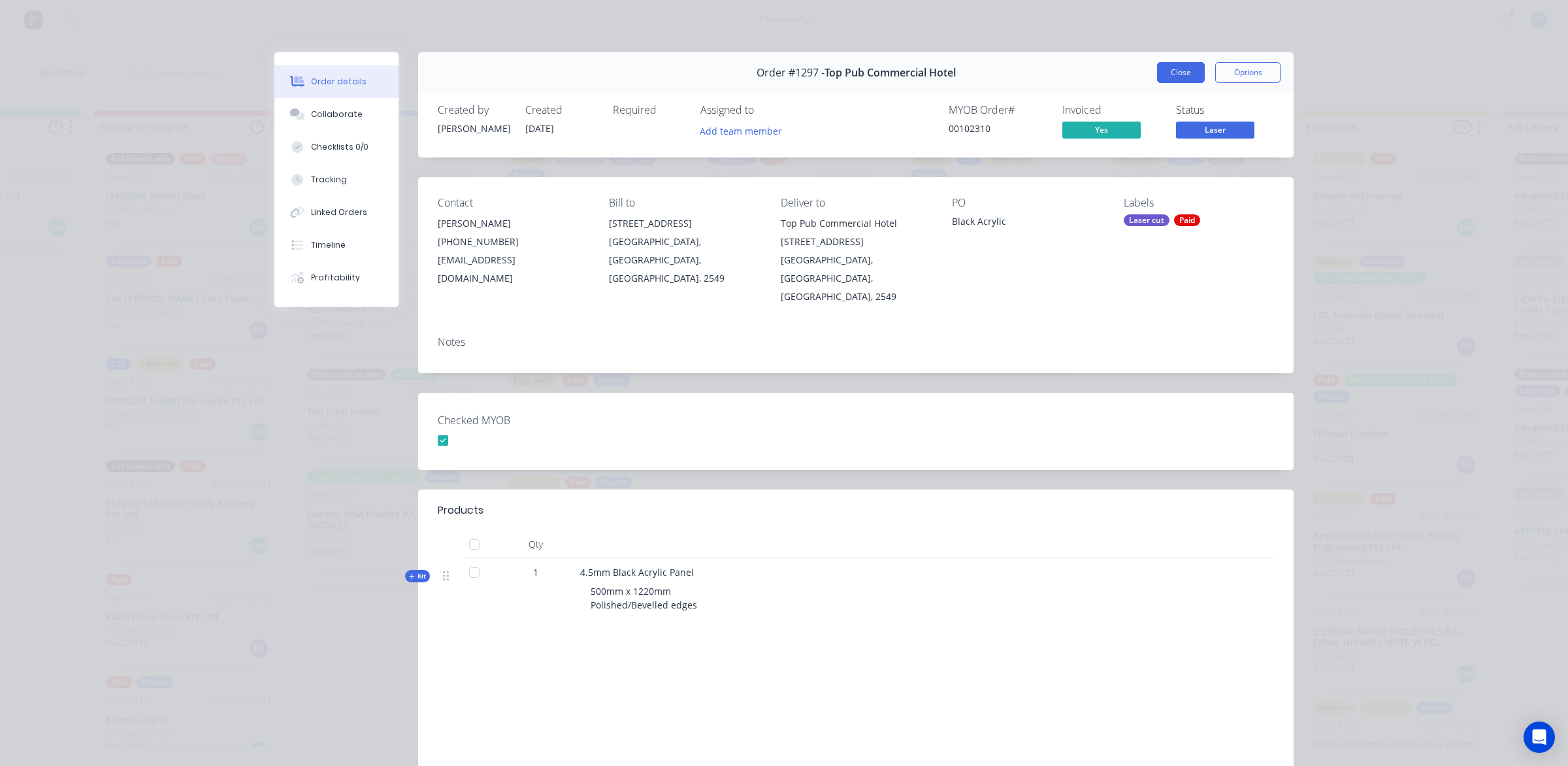
click at [1158, 74] on button "Close" at bounding box center [1181, 72] width 47 height 21
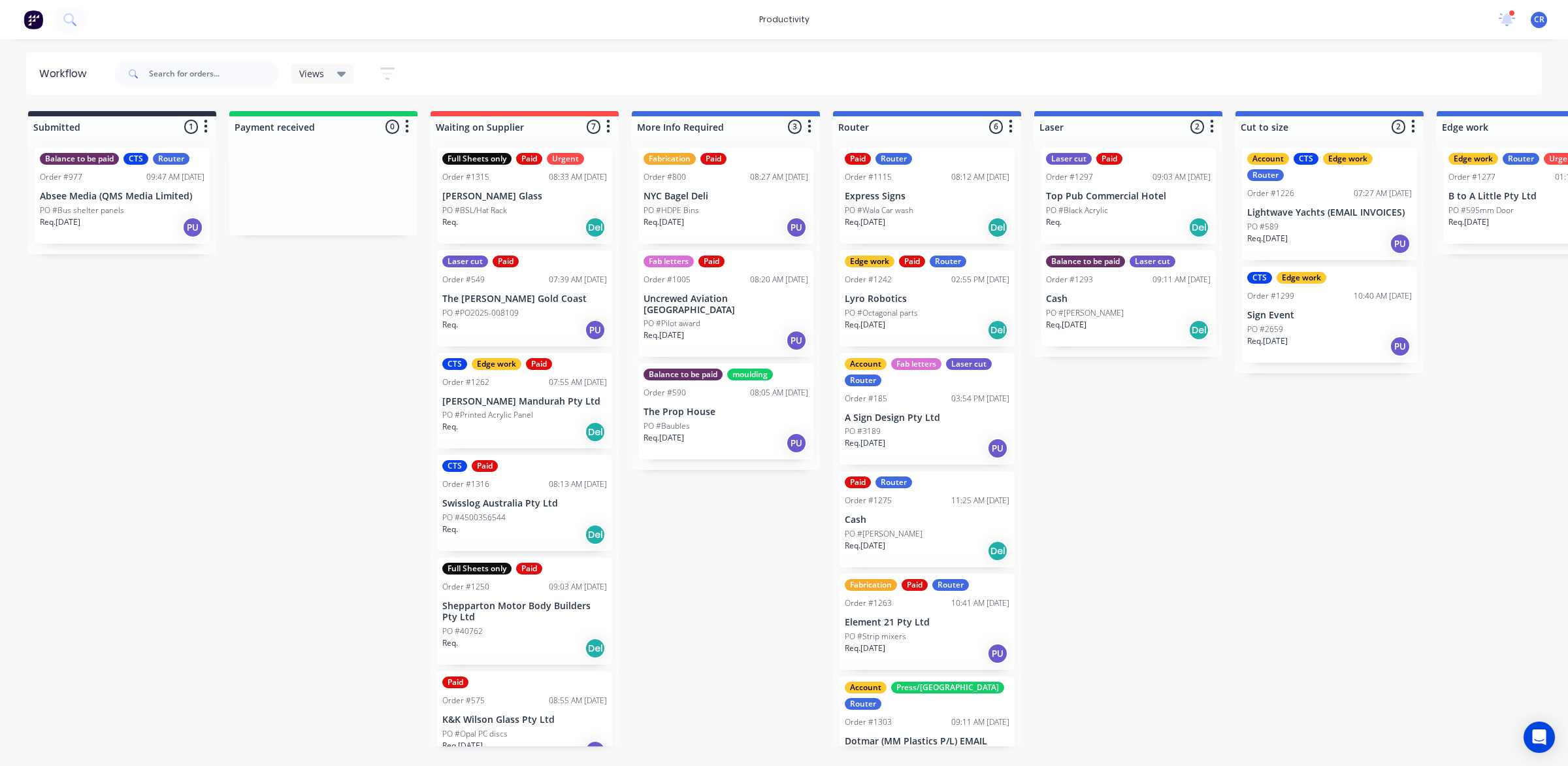
click at [915, 219] on div "Req. [DATE] Del" at bounding box center [926, 227] width 164 height 22
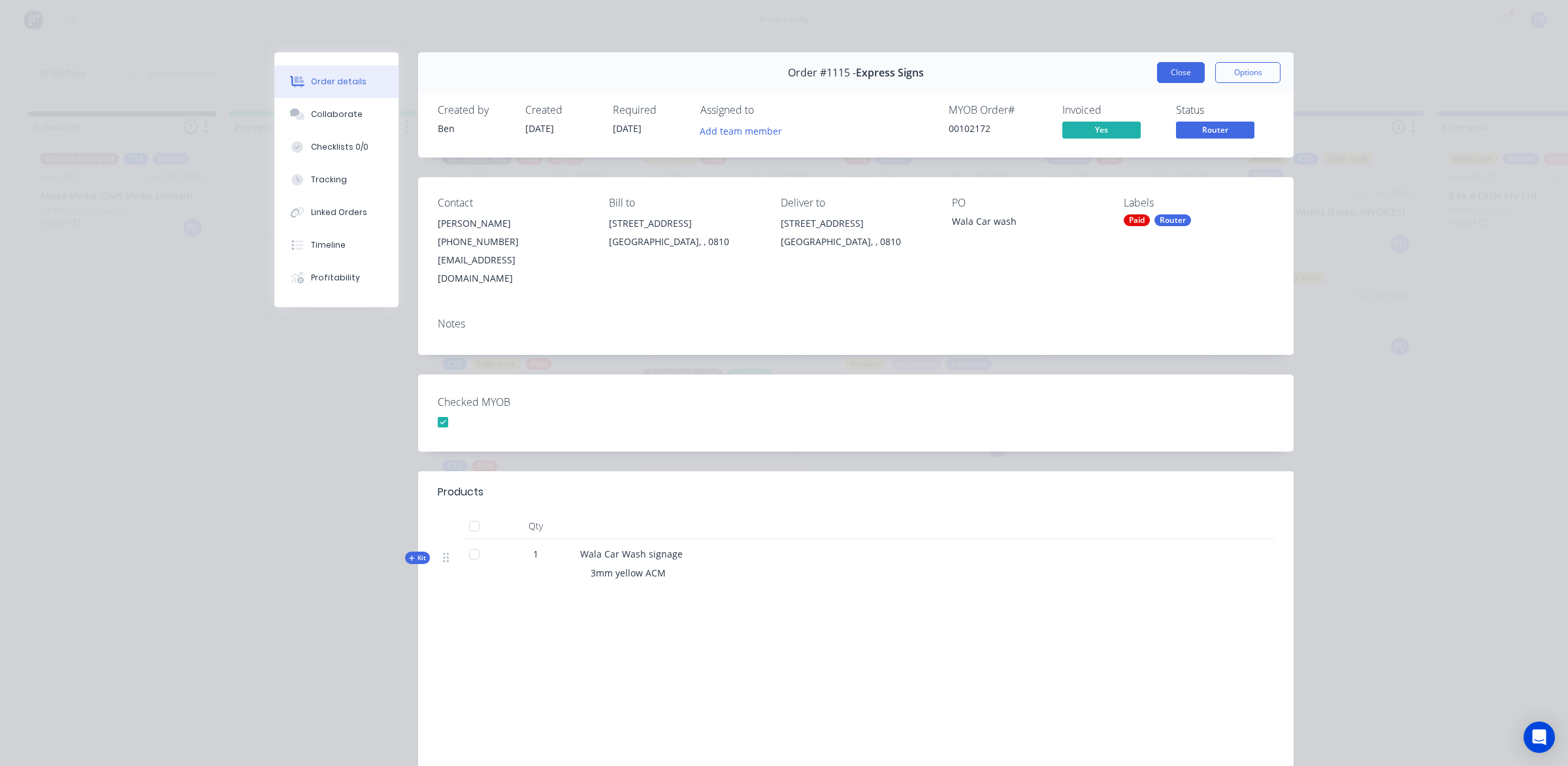
click at [1157, 72] on button "Close" at bounding box center [1181, 72] width 47 height 21
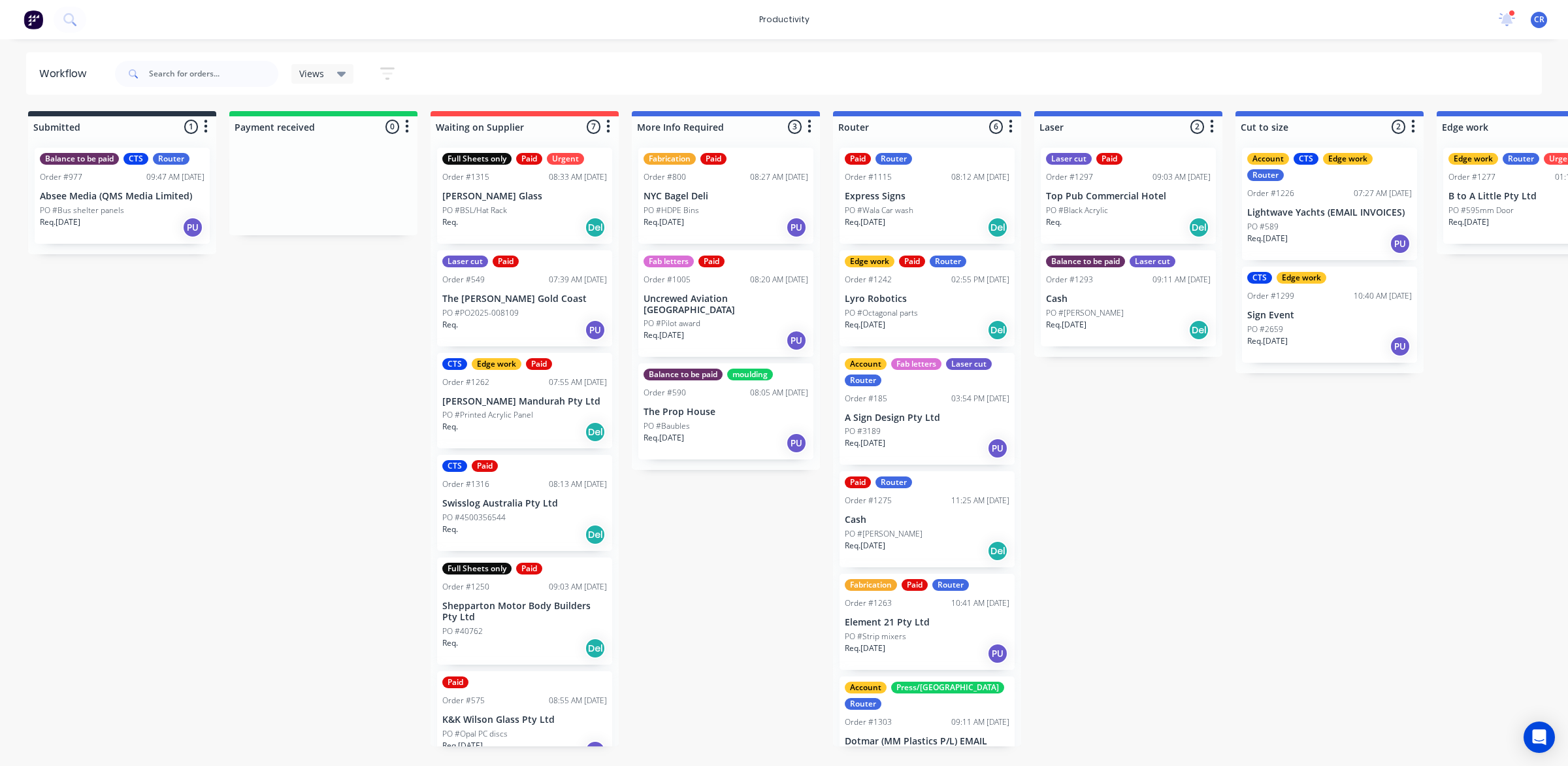
scroll to position [34, 0]
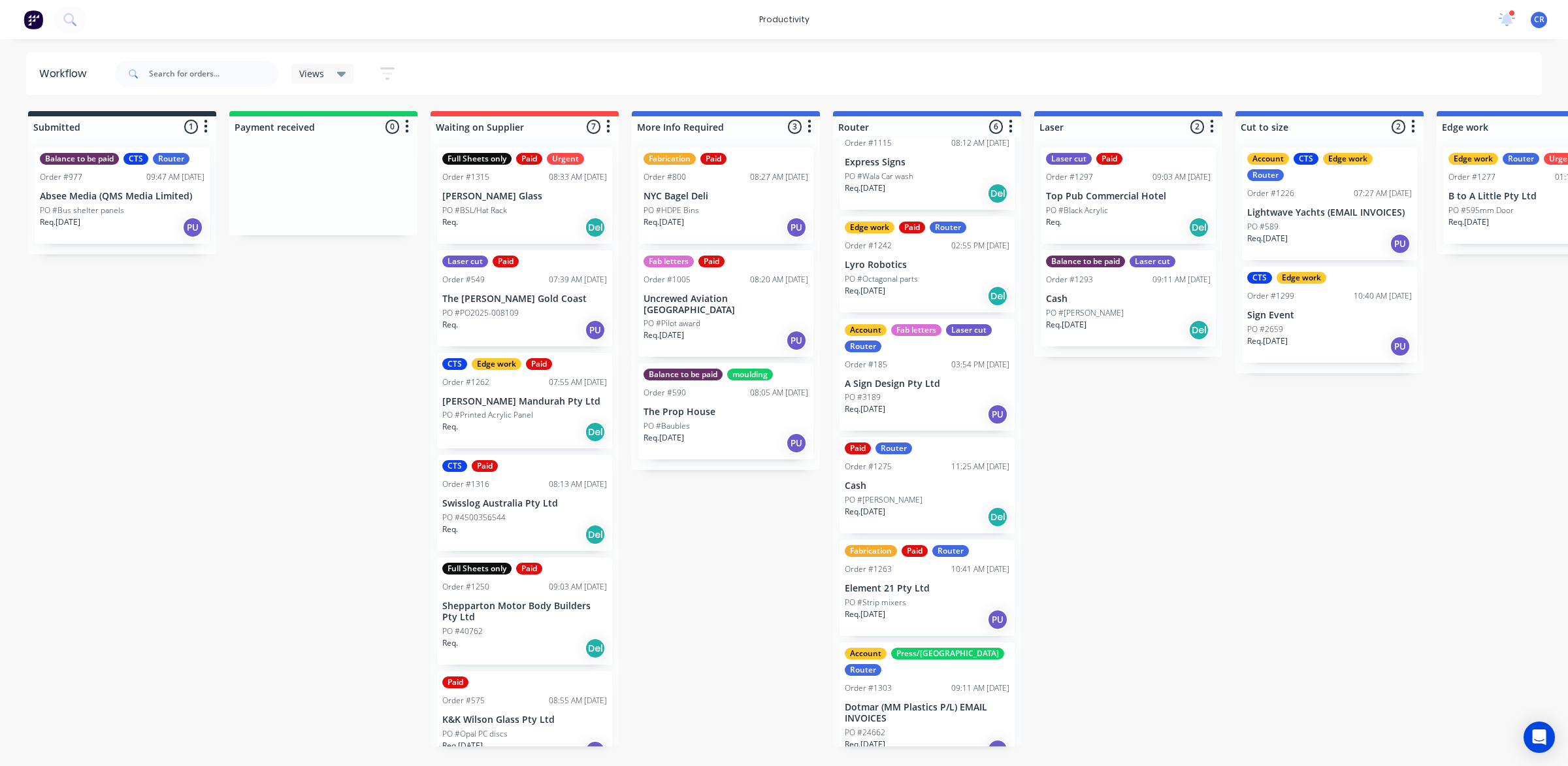
click at [1105, 187] on div "Laser cut Paid Order #1297 09:03 AM [DATE] Top Pub Commercial Hotel PO #Black A…" at bounding box center [1128, 196] width 175 height 96
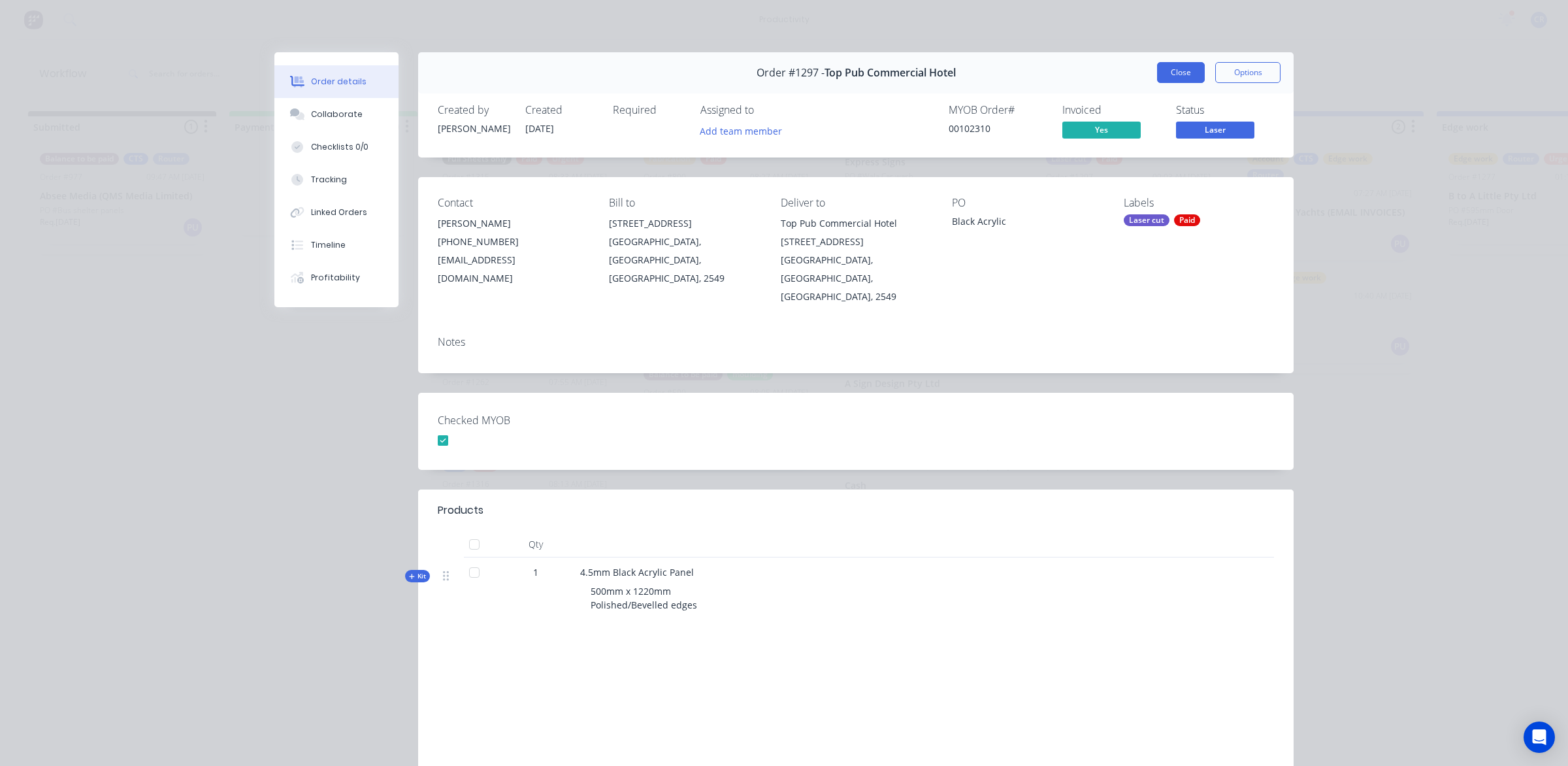
click at [1168, 72] on button "Close" at bounding box center [1181, 72] width 47 height 21
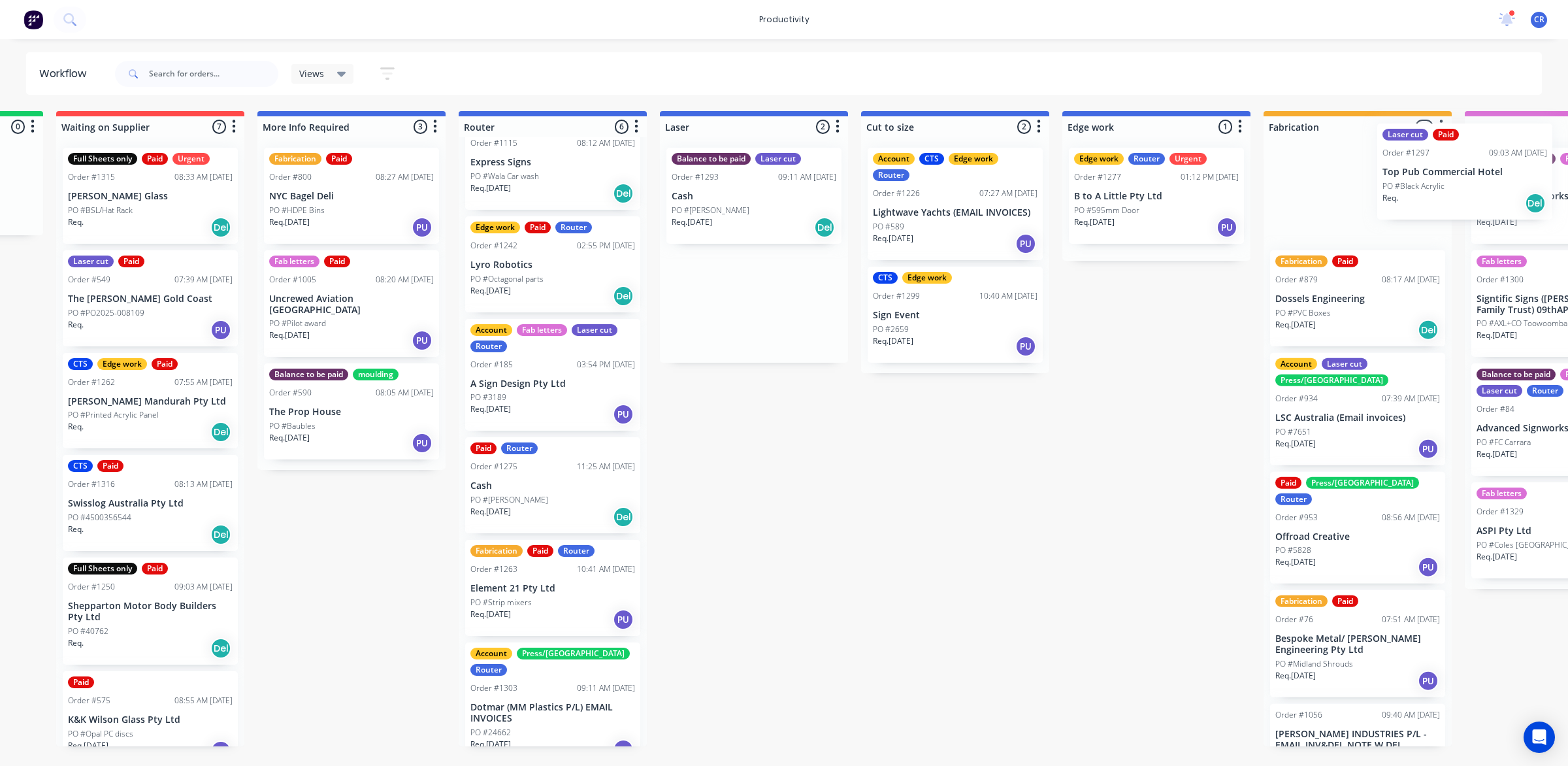
scroll to position [0, 420]
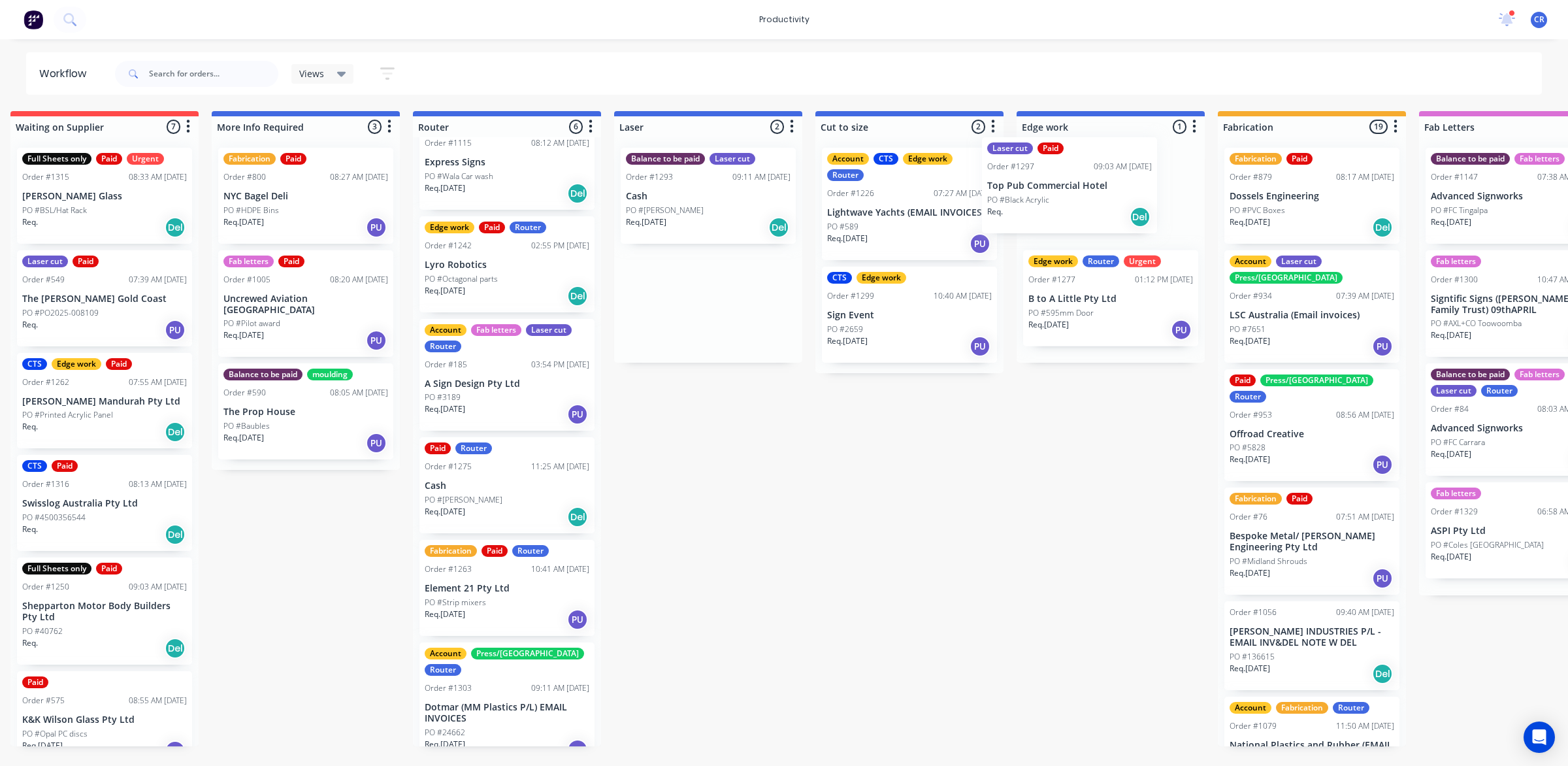
drag, startPoint x: 1089, startPoint y: 216, endPoint x: 1035, endPoint y: 205, distance: 55.1
click at [1035, 205] on div "Submitted 1 Sort By Created date Required date Order number Customer name Most …" at bounding box center [1132, 428] width 3126 height 635
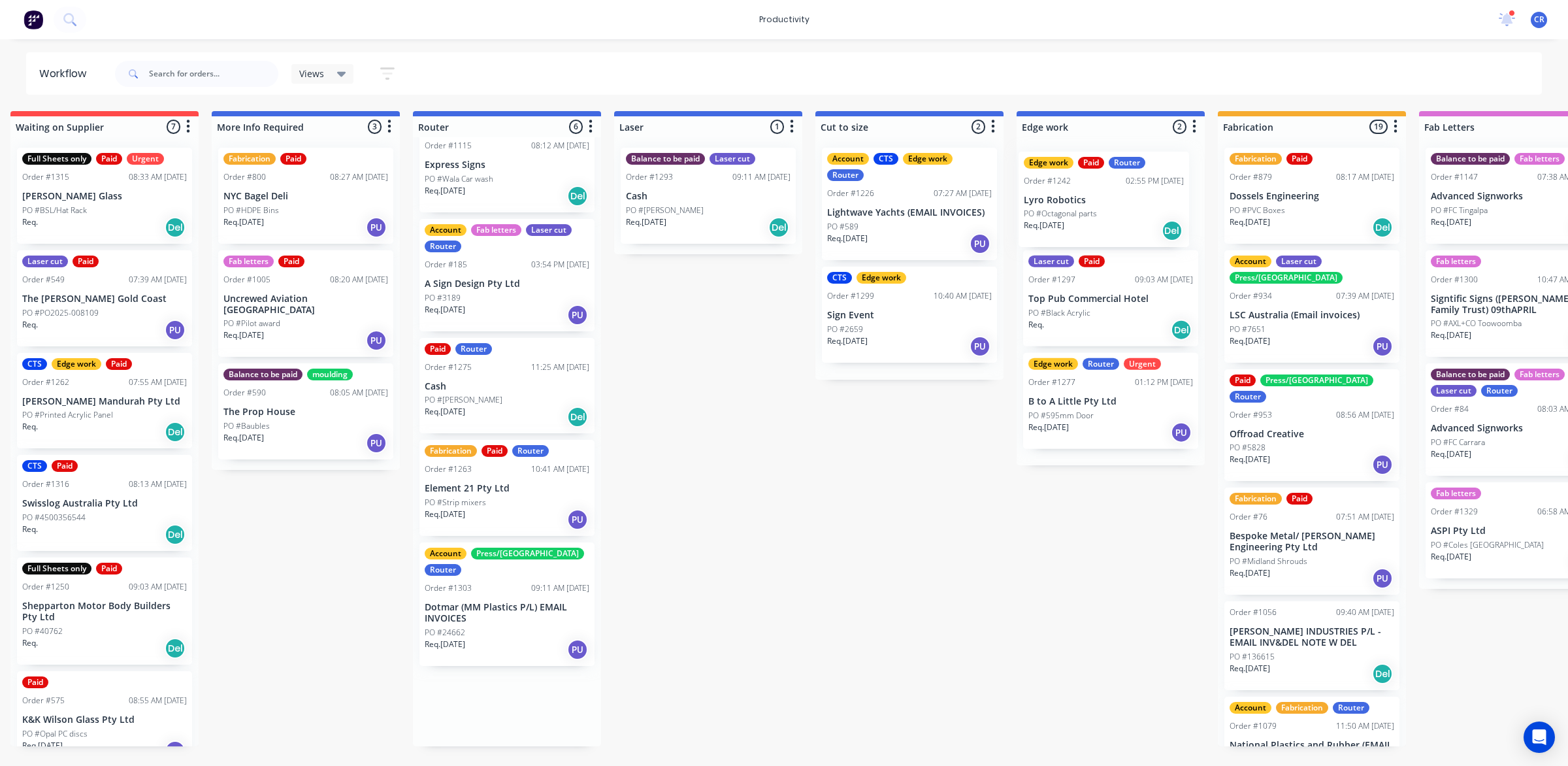
drag, startPoint x: 481, startPoint y: 269, endPoint x: 1087, endPoint y: 203, distance: 609.6
click at [1087, 203] on div "Submitted 1 Sort By Created date Required date Order number Customer name Most …" at bounding box center [1132, 428] width 3126 height 635
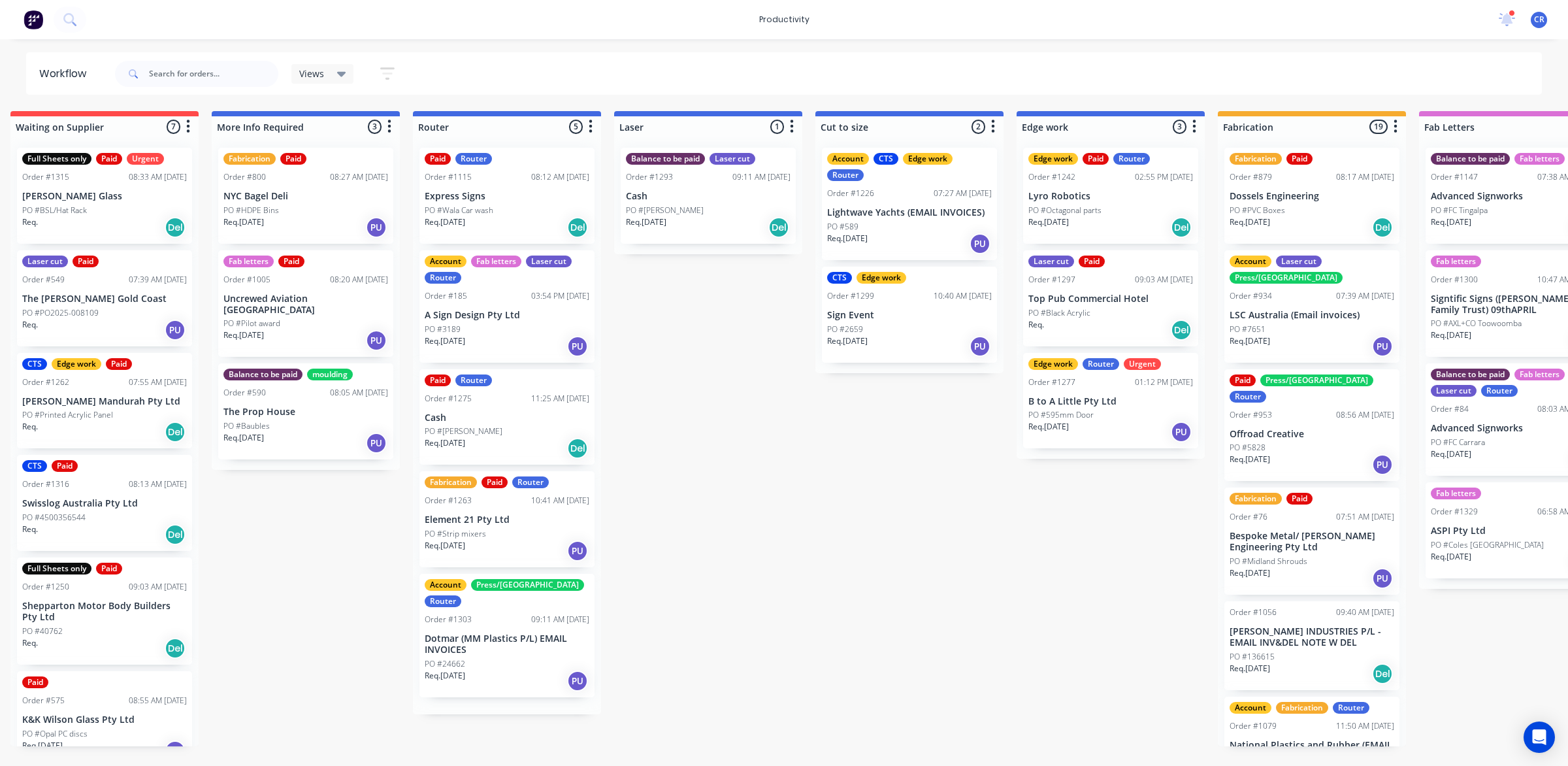
scroll to position [0, 0]
click at [479, 633] on p "Dotmar (MM Plastics P/L) EMAIL INVOICES" at bounding box center [507, 644] width 164 height 22
